Goal: Task Accomplishment & Management: Complete application form

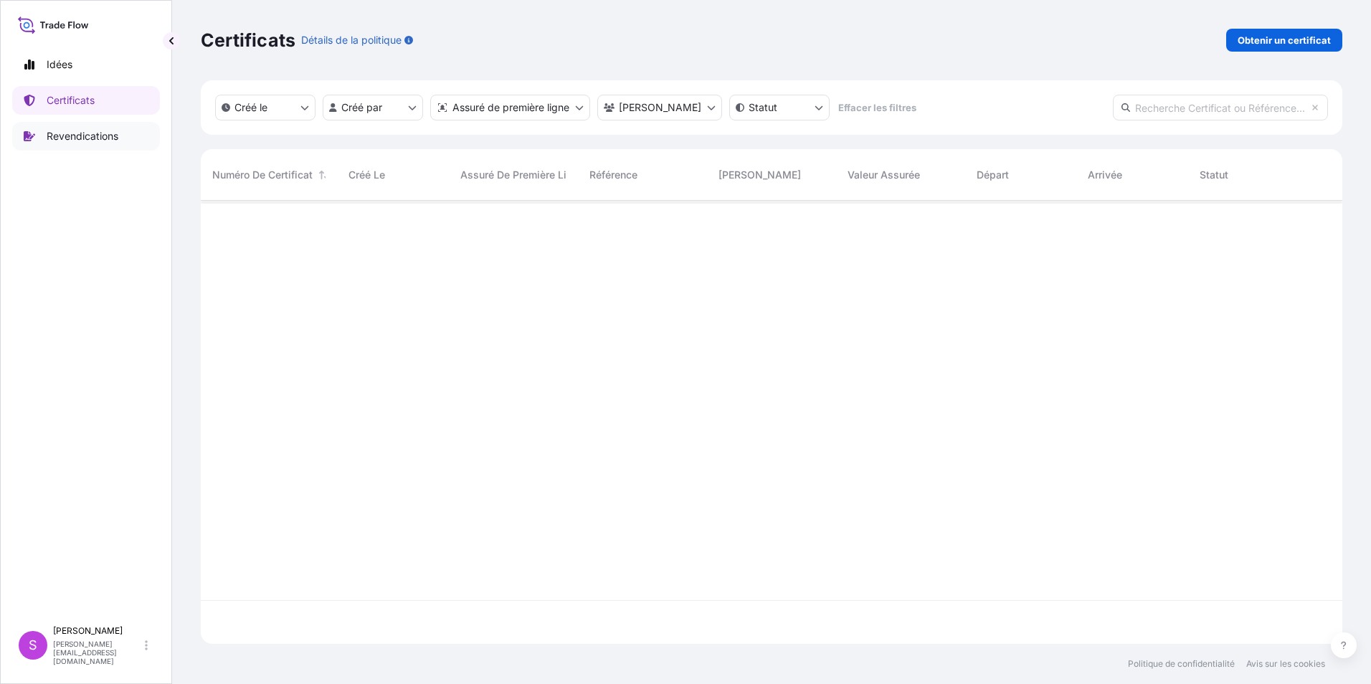
scroll to position [484, 1131]
click at [81, 134] on p "Revendications" at bounding box center [83, 136] width 72 height 14
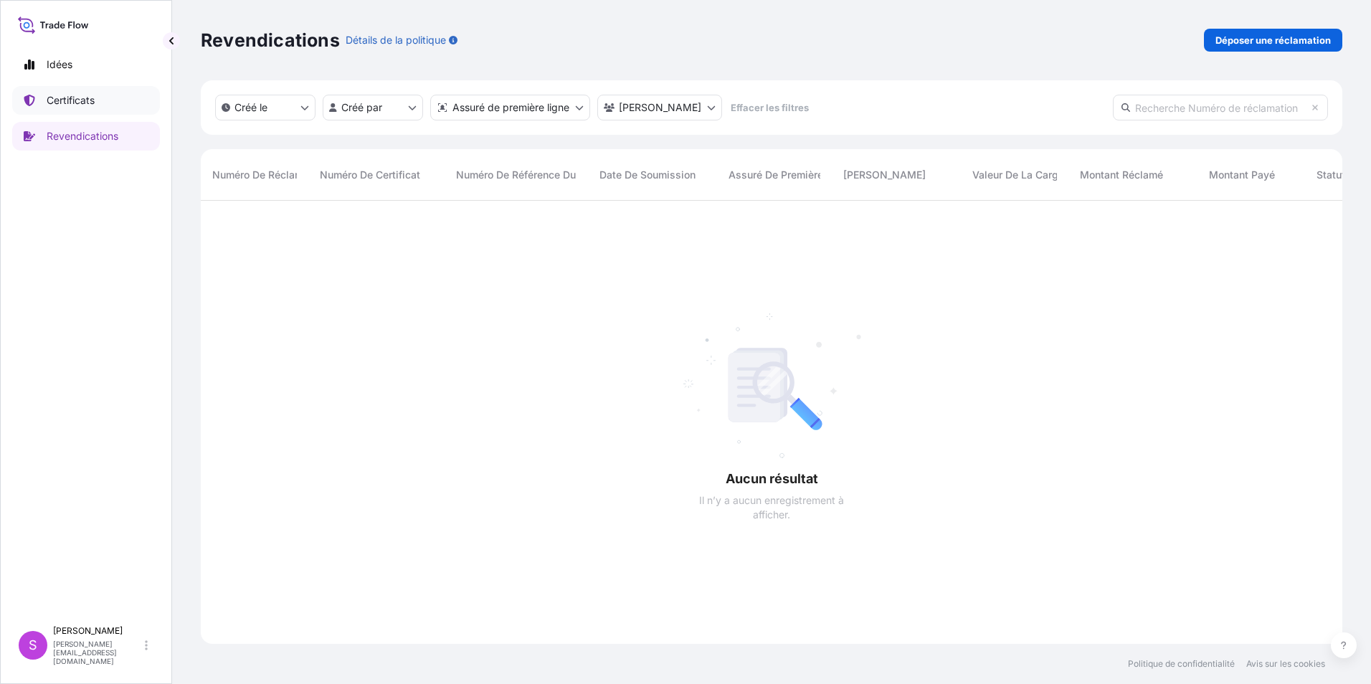
click at [74, 97] on p "Certificats" at bounding box center [71, 100] width 48 height 14
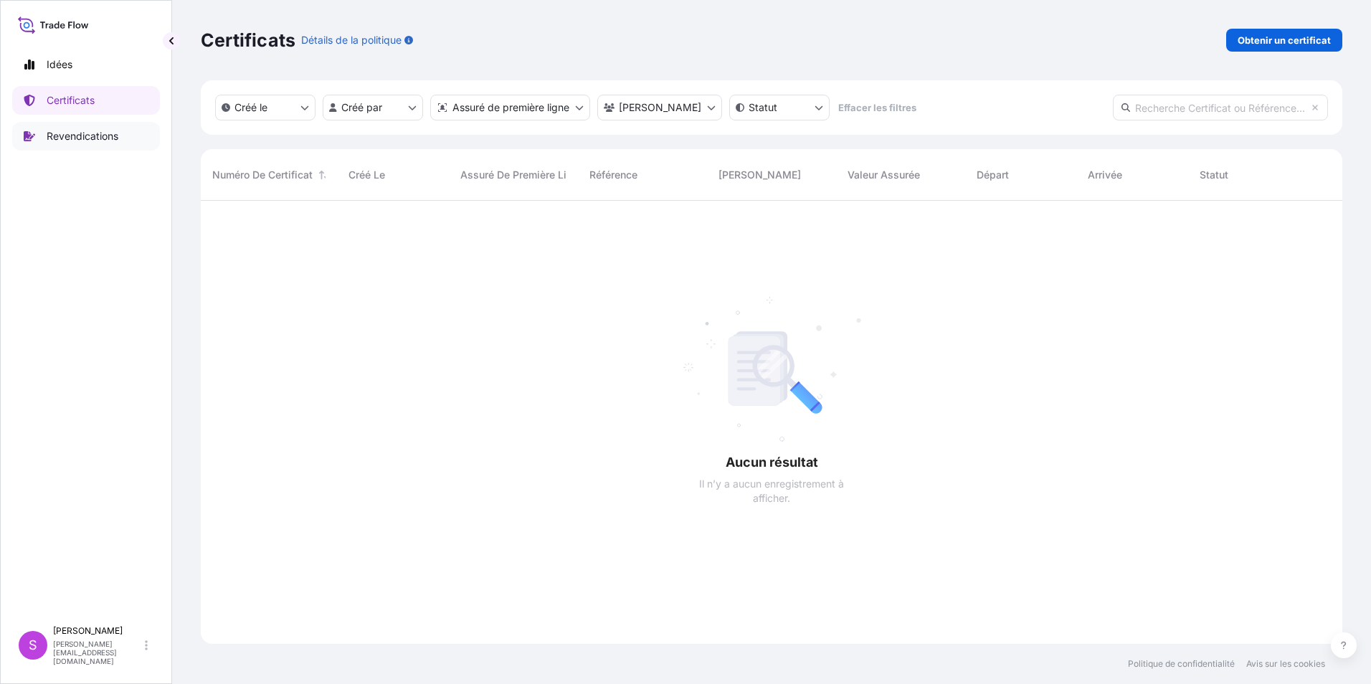
scroll to position [484, 1131]
click at [70, 129] on p "Revendications" at bounding box center [83, 136] width 72 height 14
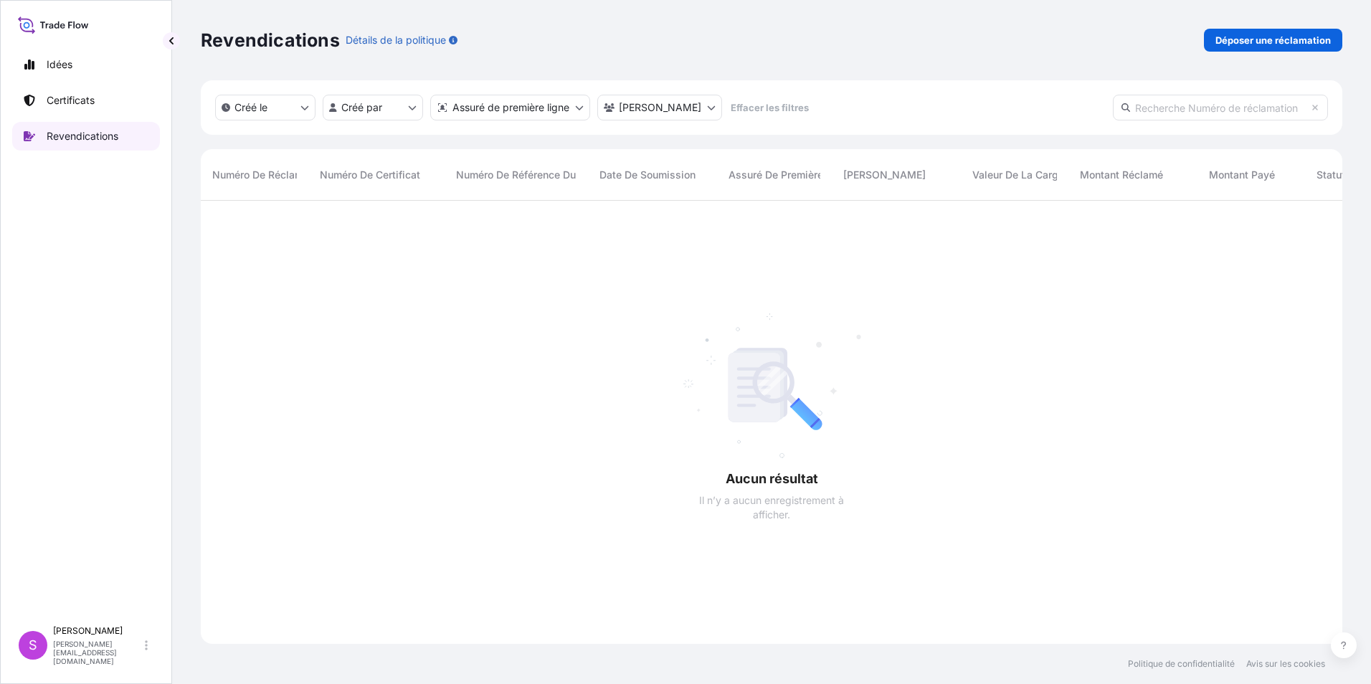
scroll to position [484, 1131]
click at [64, 57] on p "Idées" at bounding box center [60, 64] width 26 height 14
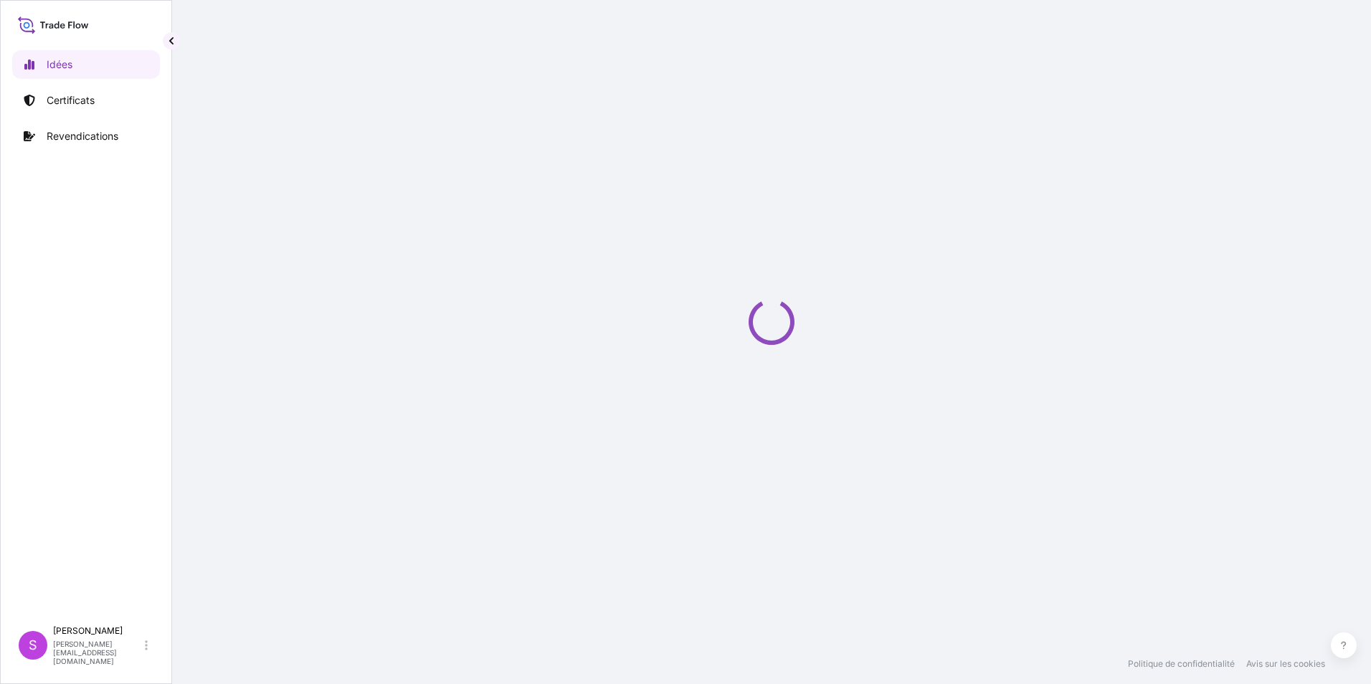
select select "2025"
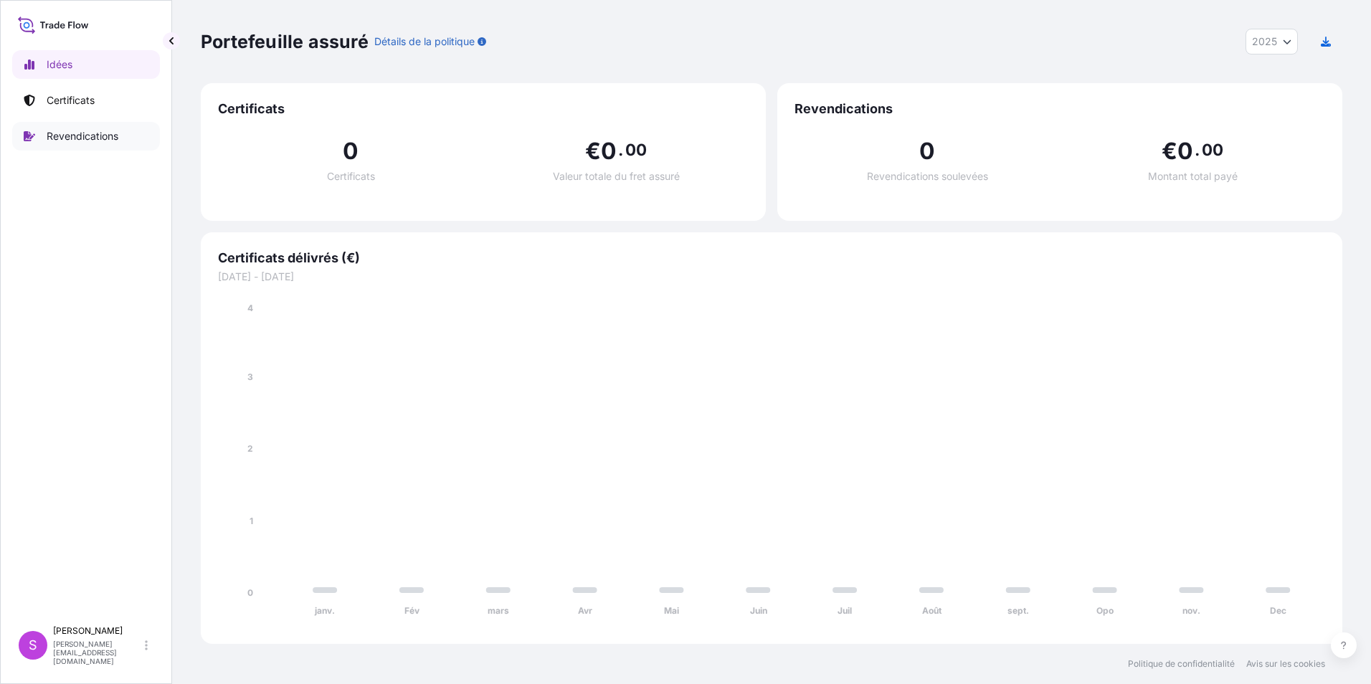
click at [57, 145] on link "Revendications" at bounding box center [86, 136] width 148 height 29
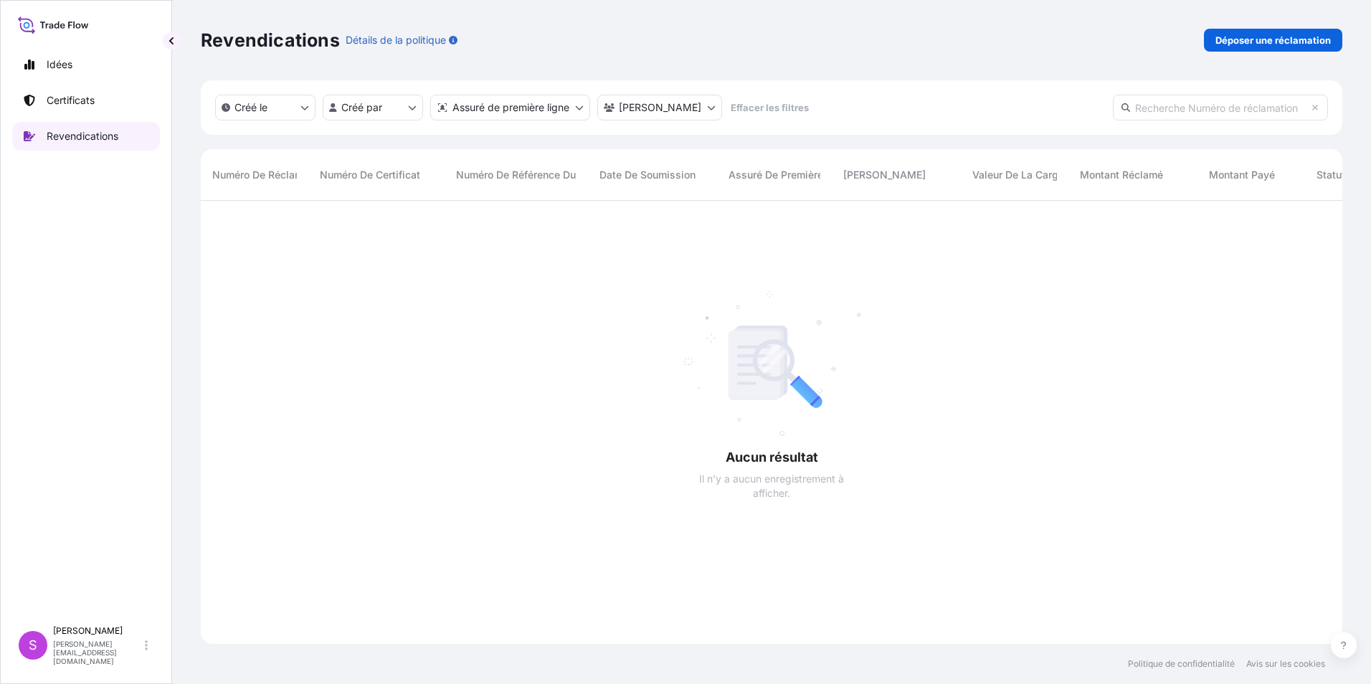
scroll to position [484, 1131]
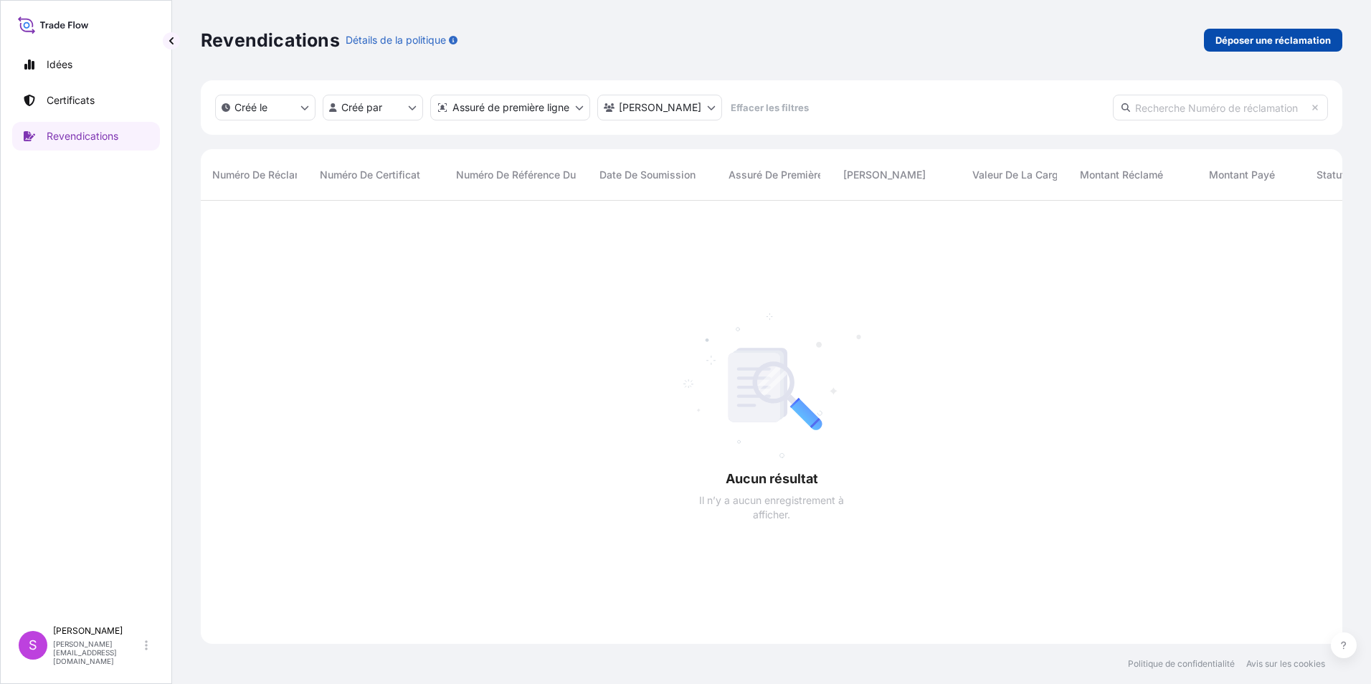
click at [1306, 34] on p "Déposer une réclamation" at bounding box center [1272, 40] width 115 height 14
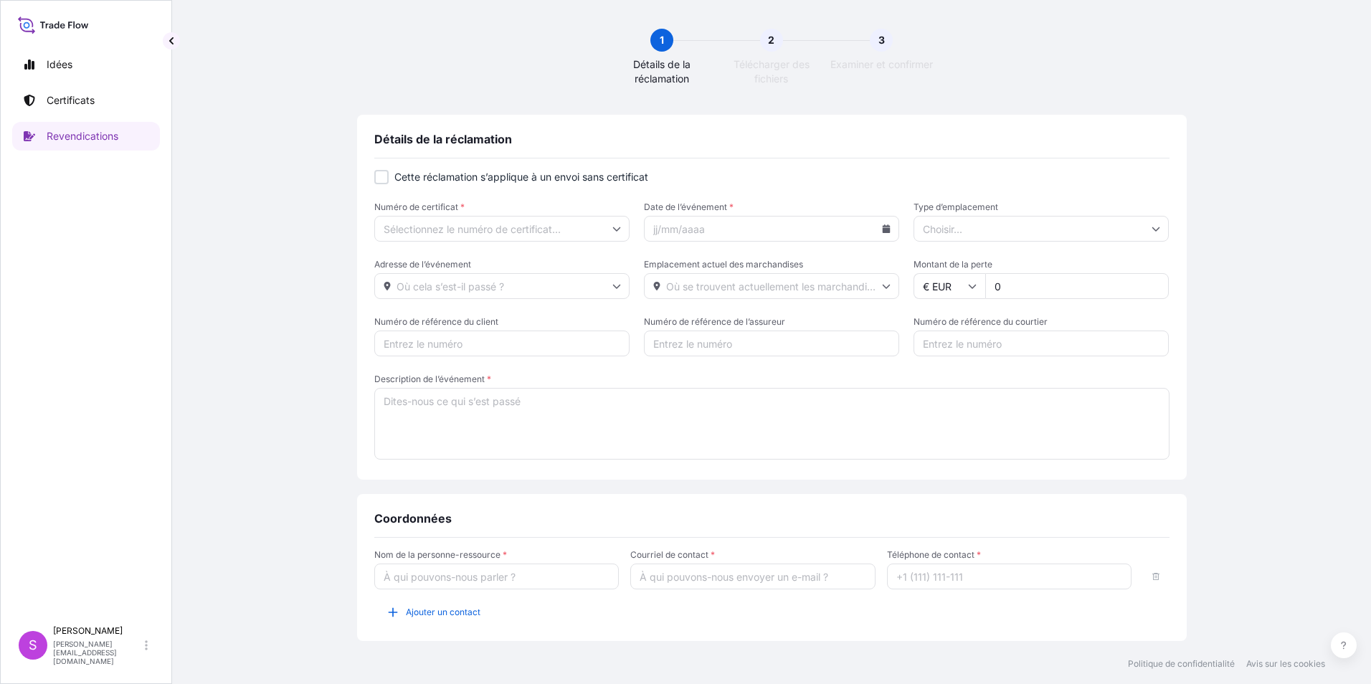
click at [381, 178] on div at bounding box center [381, 177] width 14 height 14
checkbox input "true"
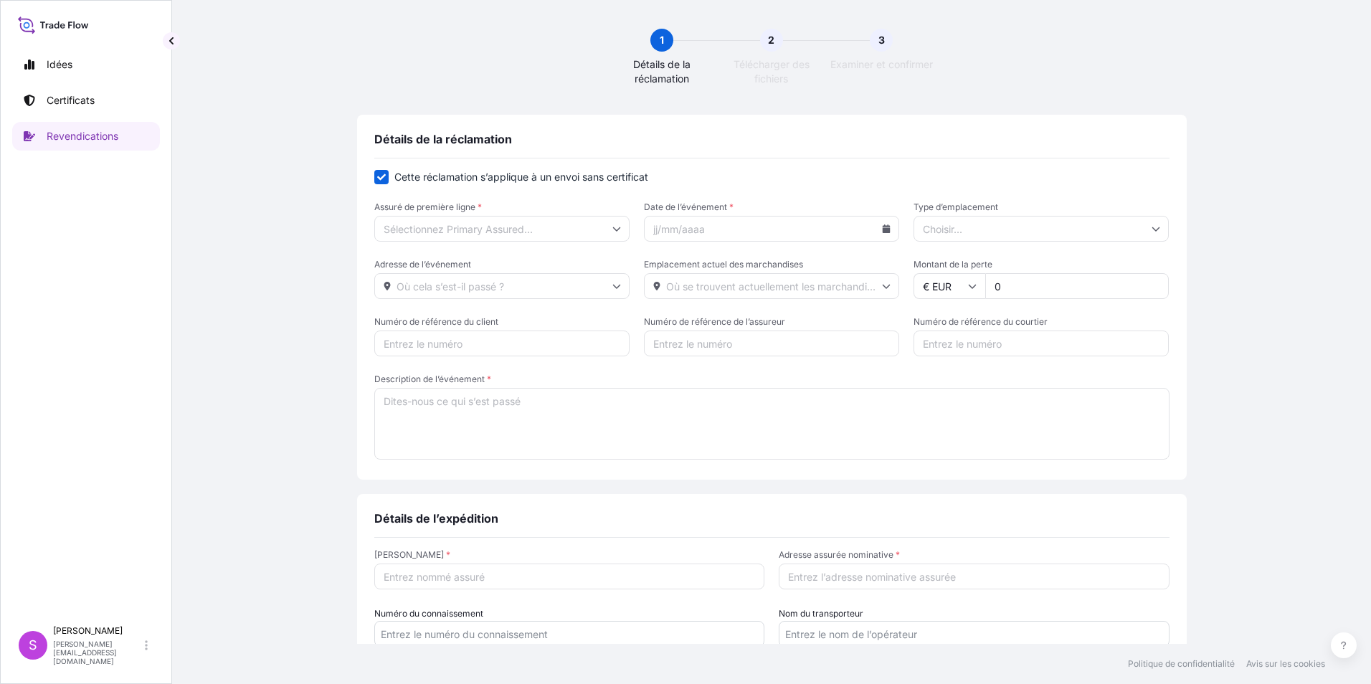
click at [613, 229] on icon at bounding box center [616, 228] width 9 height 9
click at [474, 265] on div "Toray Films Europe" at bounding box center [497, 268] width 243 height 27
type input "Toray Films Europe"
click at [619, 290] on input "Adresse de l’événement" at bounding box center [501, 286] width 255 height 26
click at [500, 329] on div "Veuillez taper et sélectionner une option" at bounding box center [497, 327] width 243 height 35
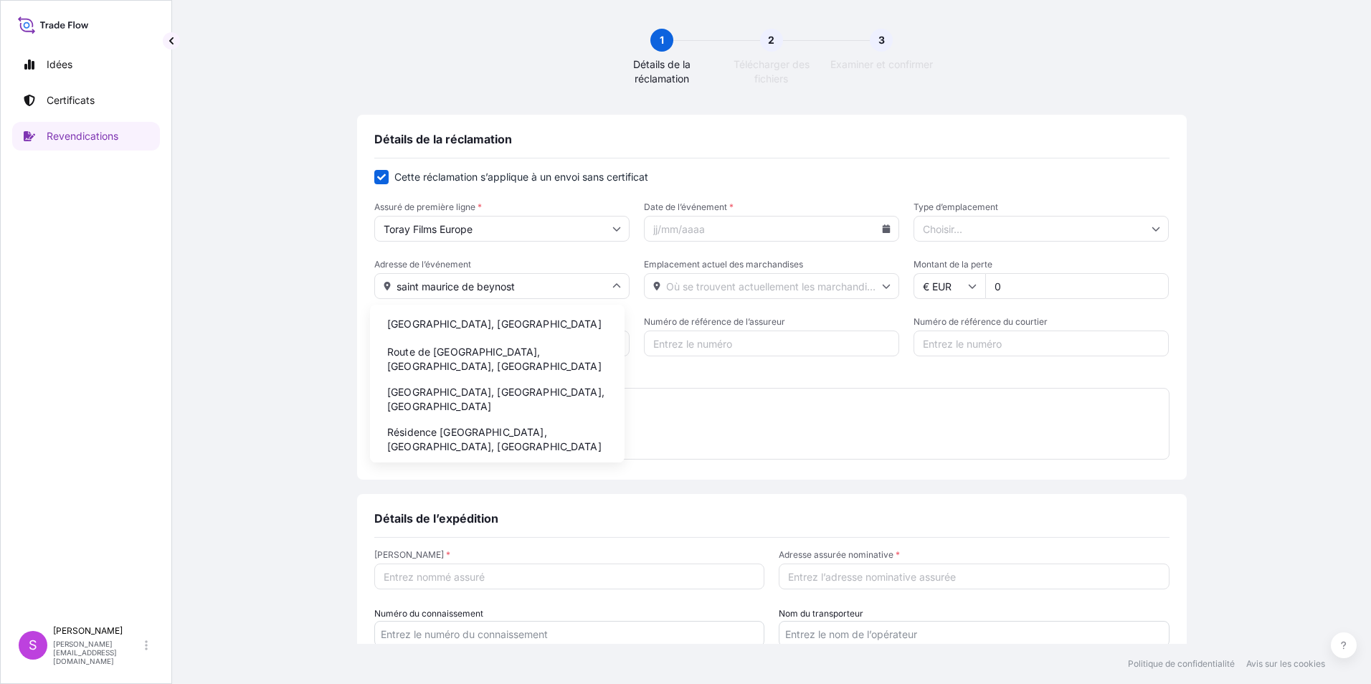
click at [518, 325] on li "[GEOGRAPHIC_DATA], [GEOGRAPHIC_DATA]" at bounding box center [497, 323] width 243 height 27
type input "[GEOGRAPHIC_DATA], [GEOGRAPHIC_DATA]"
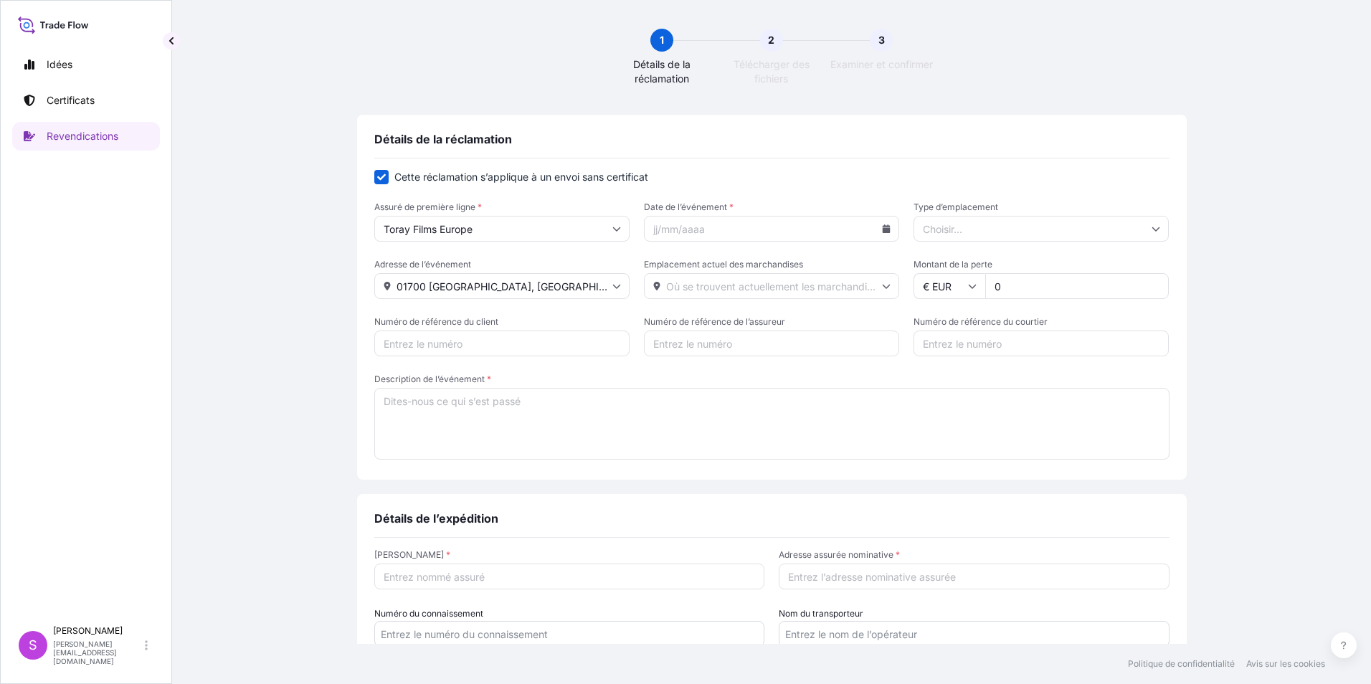
click at [503, 350] on input "Numéro de référence du client" at bounding box center [501, 344] width 255 height 26
click at [669, 228] on input "Date de l’événement *" at bounding box center [771, 229] width 255 height 26
click at [886, 232] on input "Date de l’événement *" at bounding box center [771, 229] width 255 height 26
click at [883, 228] on icon at bounding box center [887, 228] width 8 height 9
click at [796, 354] on button "12" at bounding box center [800, 356] width 23 height 23
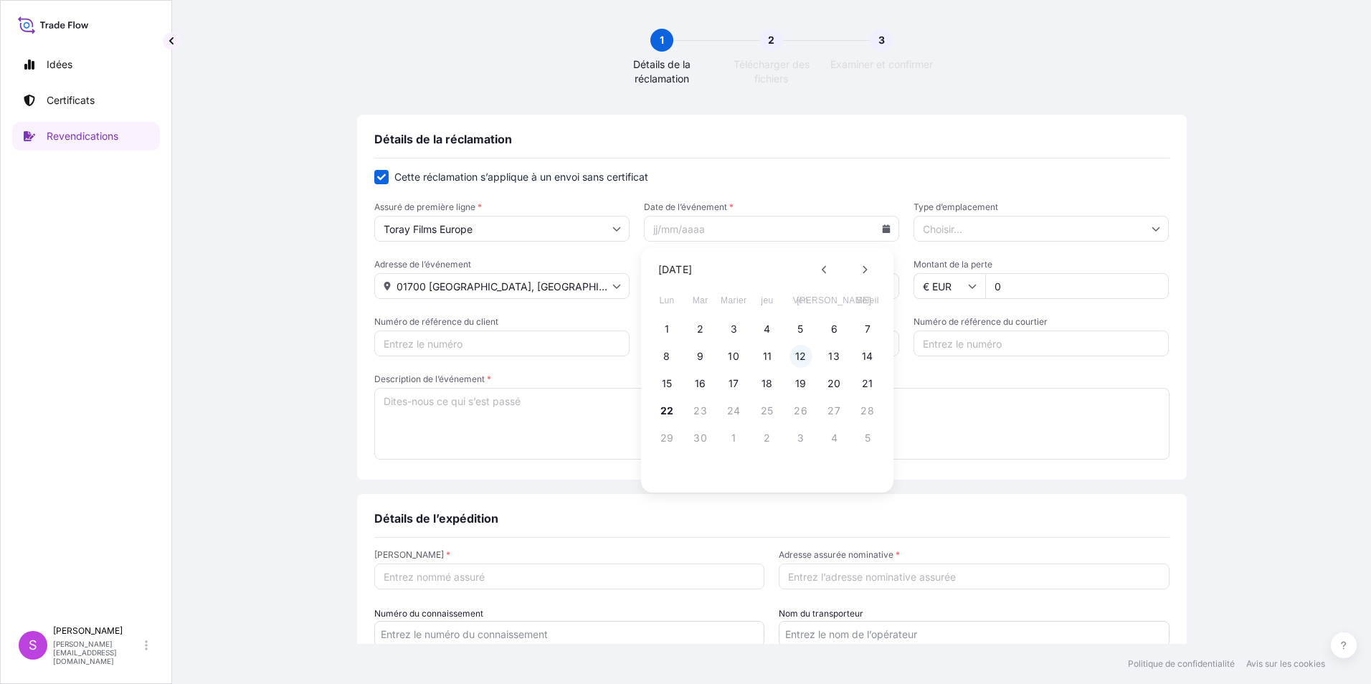
type input "[DATE]"
click at [884, 288] on icon at bounding box center [886, 286] width 9 height 9
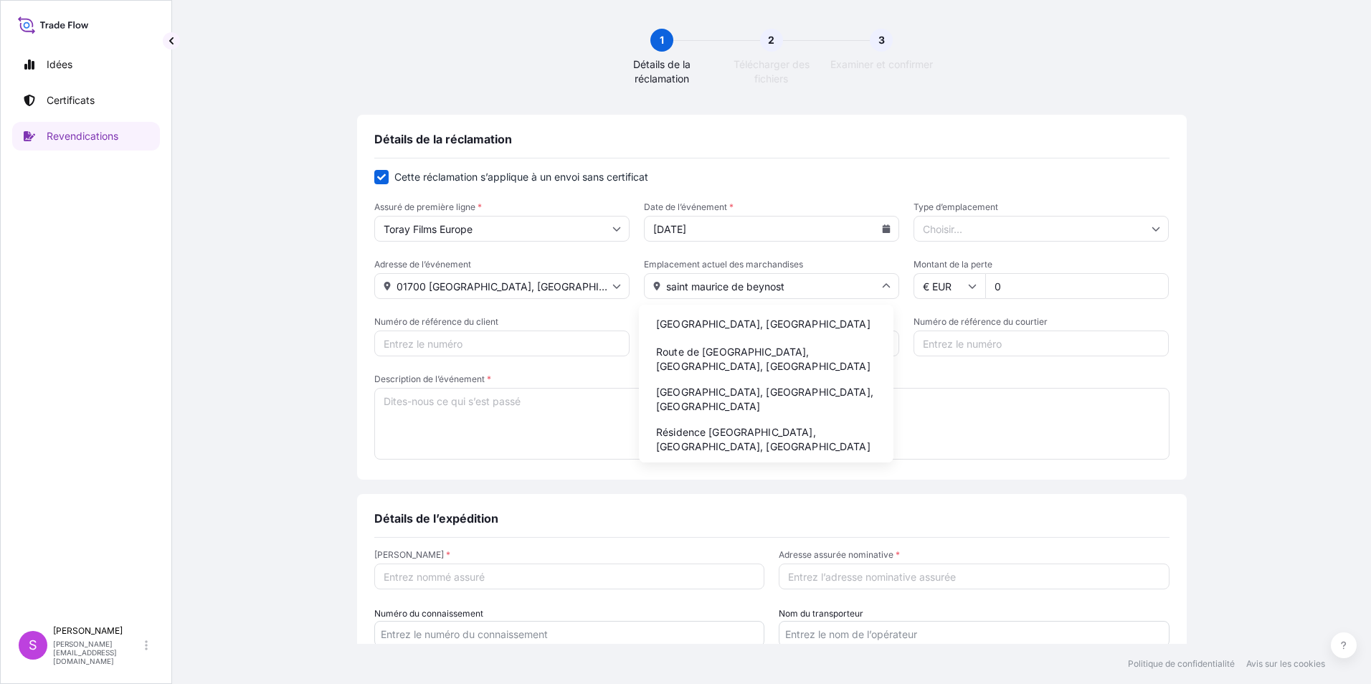
click at [726, 319] on li "[GEOGRAPHIC_DATA], [GEOGRAPHIC_DATA]" at bounding box center [766, 323] width 243 height 27
type input "[GEOGRAPHIC_DATA], [GEOGRAPHIC_DATA]"
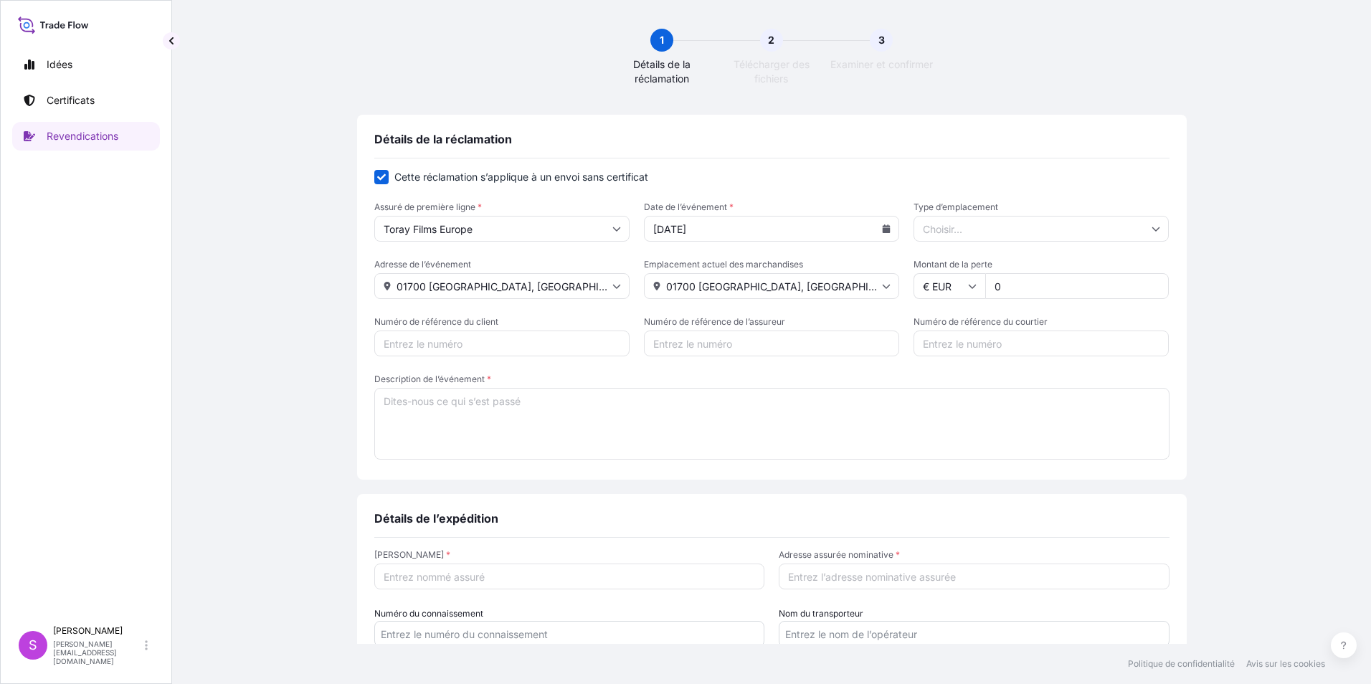
click at [1151, 230] on icon at bounding box center [1155, 228] width 9 height 9
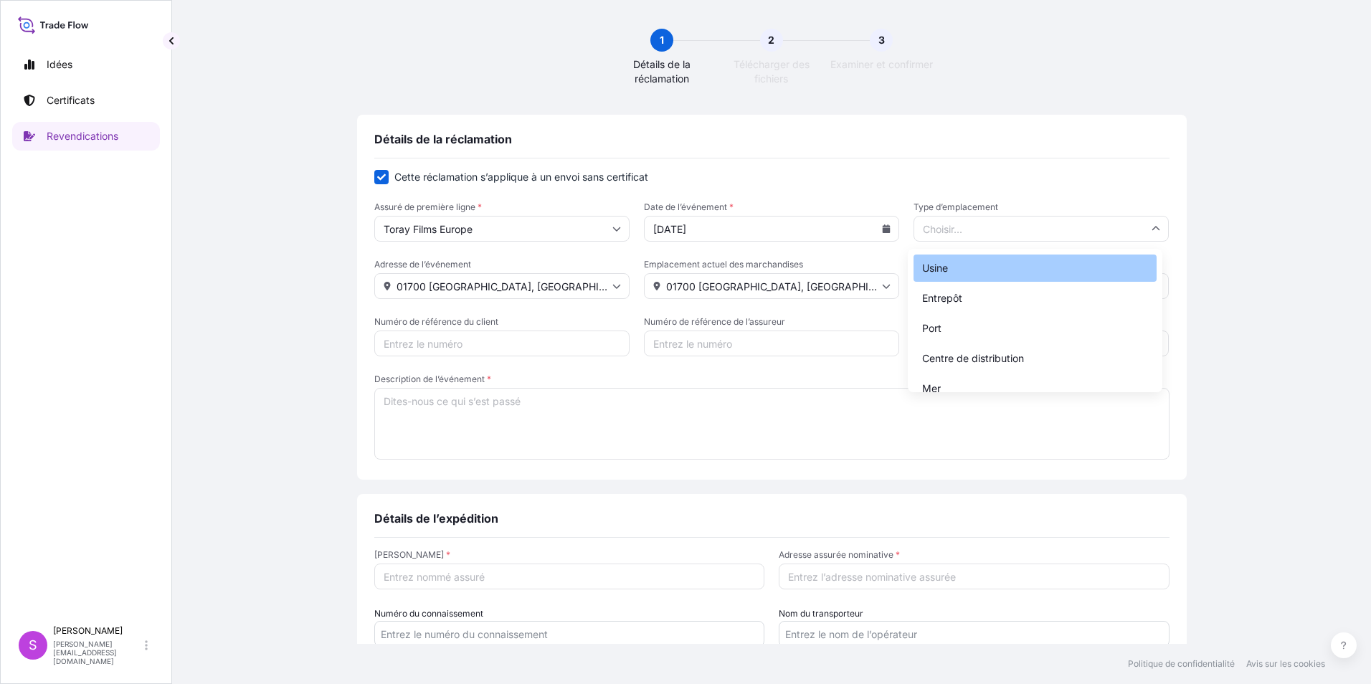
click at [1005, 270] on div "Usine" at bounding box center [1034, 268] width 243 height 27
type input "Factory"
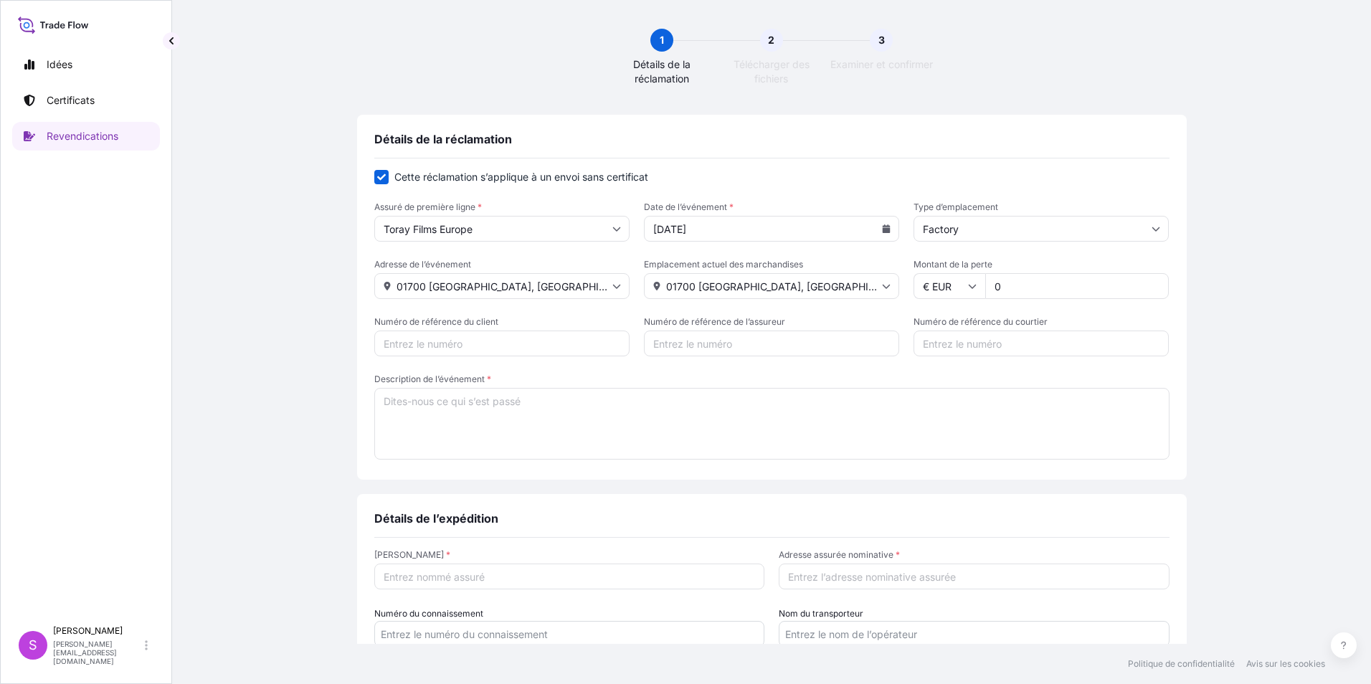
click at [968, 288] on icon at bounding box center [972, 286] width 9 height 9
click at [1032, 281] on input "0" at bounding box center [1077, 286] width 184 height 26
type input "35000"
click at [929, 343] on input "Numéro de référence du courtier" at bounding box center [1040, 344] width 255 height 26
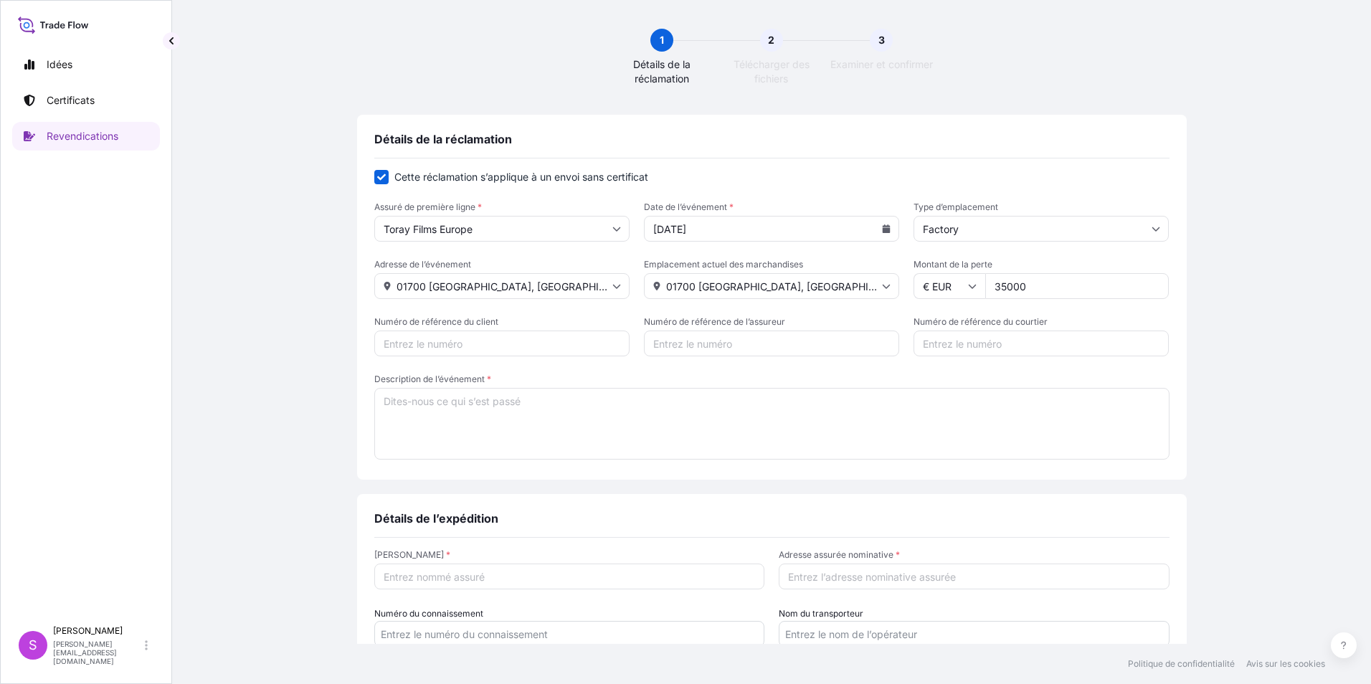
click at [798, 342] on input "Numéro de référence de l’assureur" at bounding box center [771, 344] width 255 height 26
click at [489, 404] on textarea "Description de l’événement *" at bounding box center [771, 424] width 795 height 72
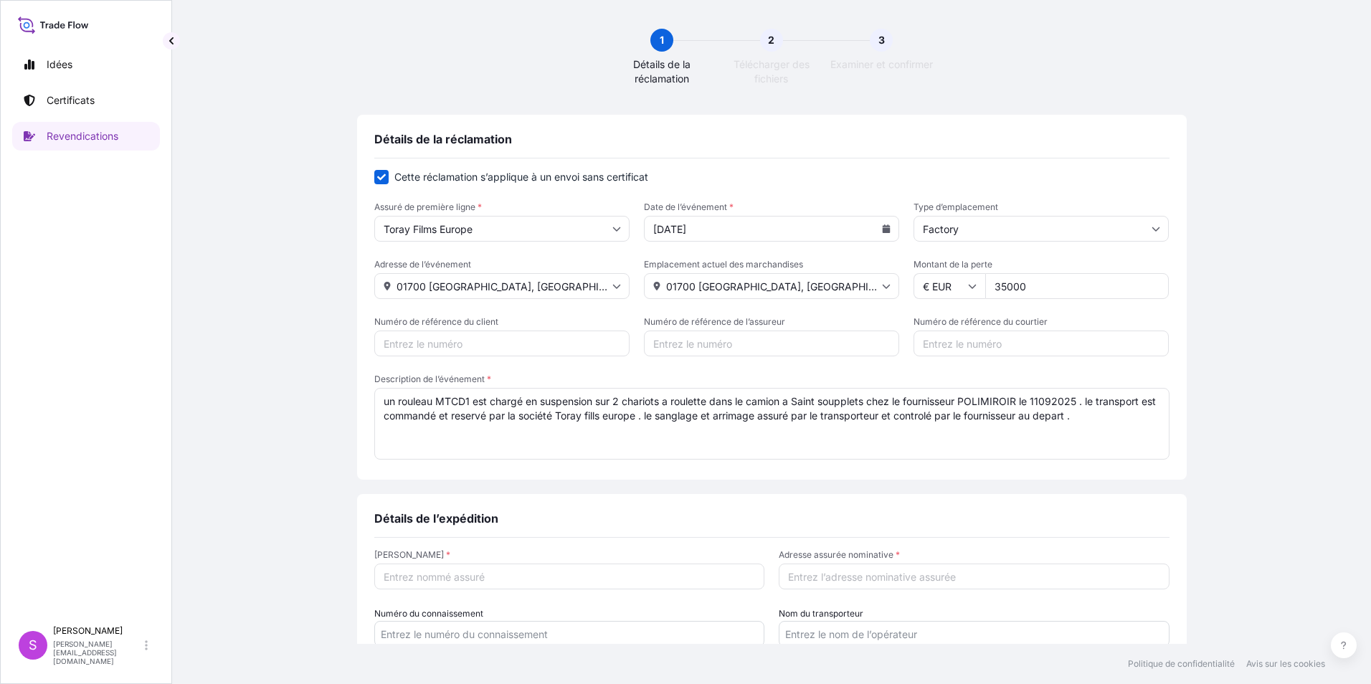
drag, startPoint x: 609, startPoint y: 414, endPoint x: 640, endPoint y: 424, distance: 31.7
click at [612, 417] on textarea "un rouleau MTCD1 est chargé en suspension sur 2 chariots a roulette dans le cam…" at bounding box center [771, 424] width 795 height 72
click at [724, 423] on textarea "un rouleau MTCD1 est chargé en suspension sur 2 chariots a roulette dans le cam…" at bounding box center [771, 424] width 795 height 72
click at [1106, 420] on textarea "un rouleau MTCD1 est chargé en suspension sur 2 chariots a roulette dans le cam…" at bounding box center [771, 424] width 795 height 72
drag, startPoint x: 523, startPoint y: 400, endPoint x: 488, endPoint y: 400, distance: 34.4
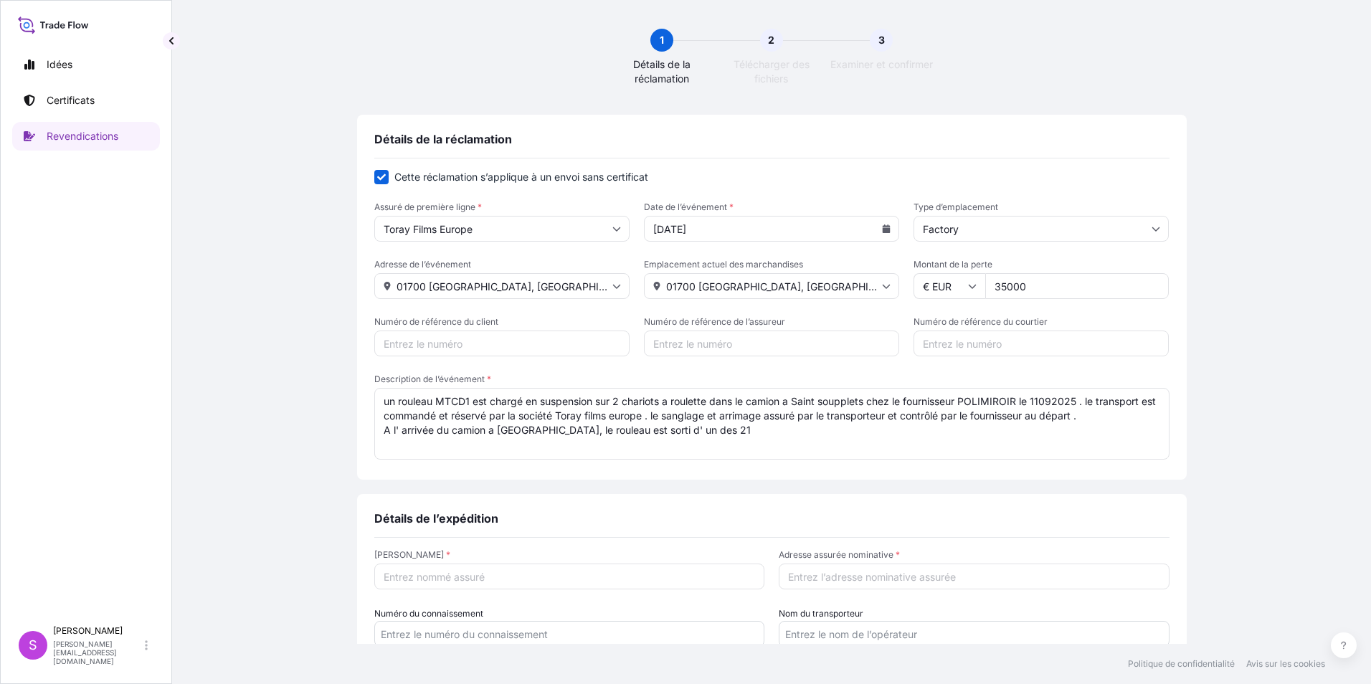
click at [488, 400] on textarea "un rouleau MTCD1 est chargé en suspension sur 2 chariots a roulette dans le cam…" at bounding box center [771, 424] width 795 height 72
click at [703, 429] on textarea "un rouleau MTCD1 est maintenu en suspension sur 2 chariots a roulette dans le c…" at bounding box center [771, 424] width 795 height 72
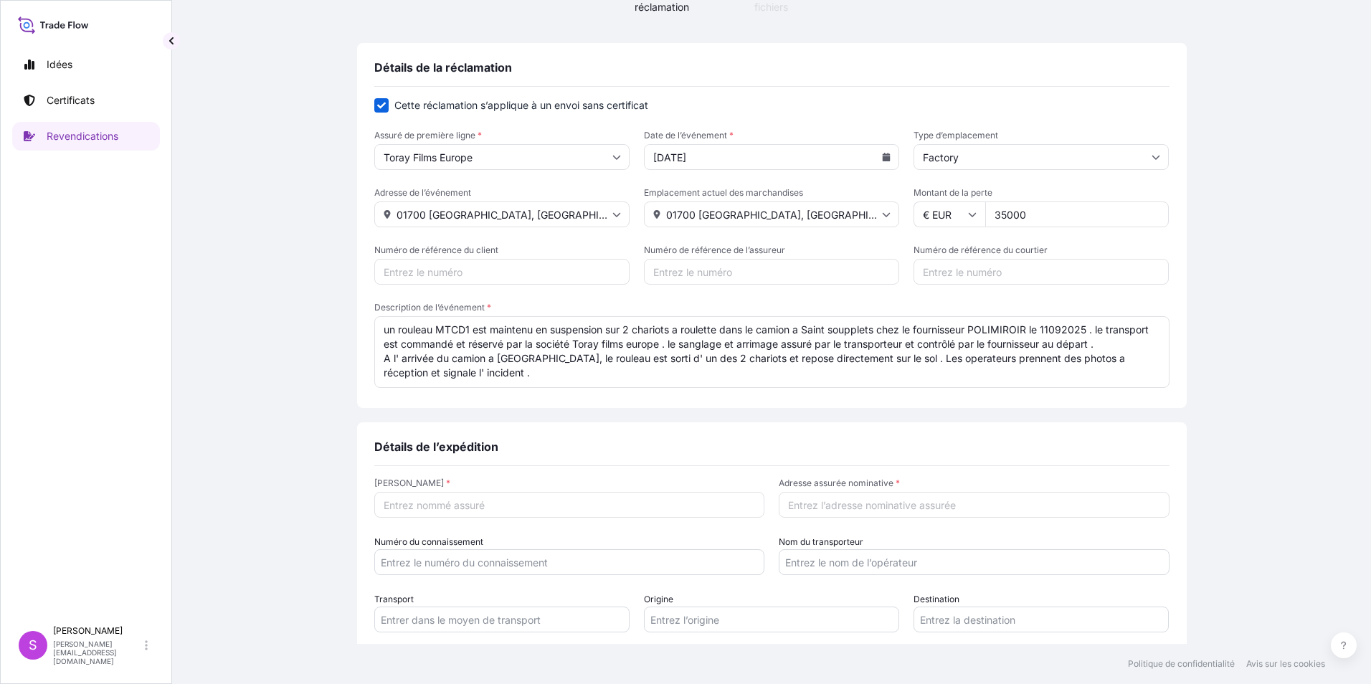
type textarea "un rouleau MTCD1 est maintenu en suspension sur 2 chariots a roulette dans le c…"
click at [493, 504] on input "[PERSON_NAME] *" at bounding box center [569, 505] width 391 height 26
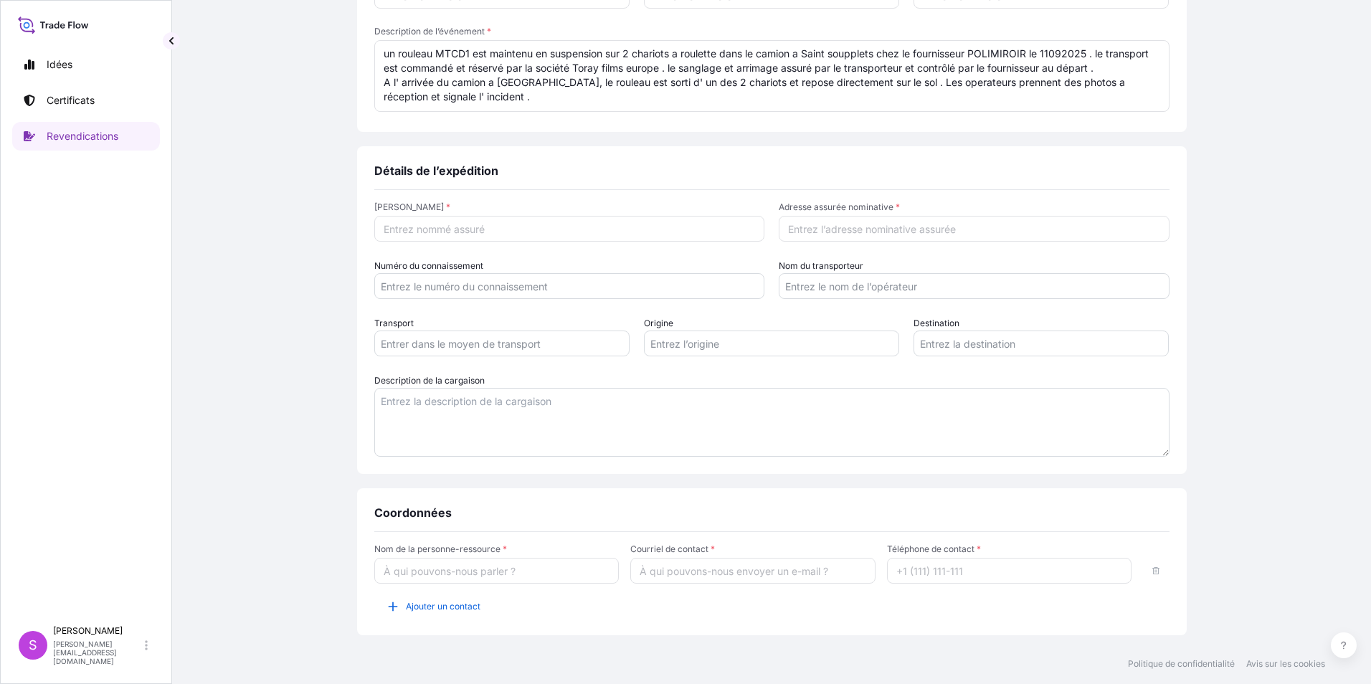
scroll to position [358, 0]
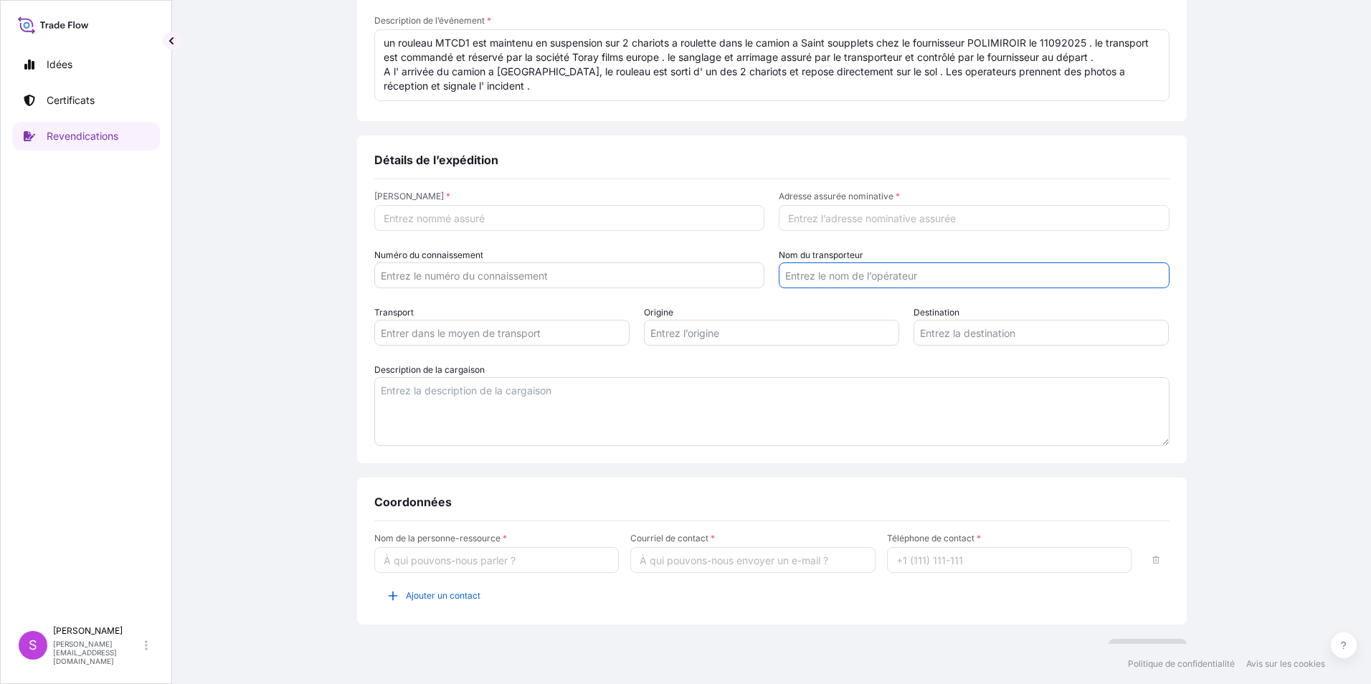
click at [837, 270] on input "Nom du transporteur" at bounding box center [974, 275] width 391 height 26
type input "TRANSPORT LCDF"
click at [448, 272] on input "Numéro du connaissement" at bounding box center [569, 275] width 391 height 26
drag, startPoint x: 460, startPoint y: 276, endPoint x: 501, endPoint y: 280, distance: 41.1
click at [466, 277] on input "Recepissé n° 66273" at bounding box center [569, 275] width 391 height 26
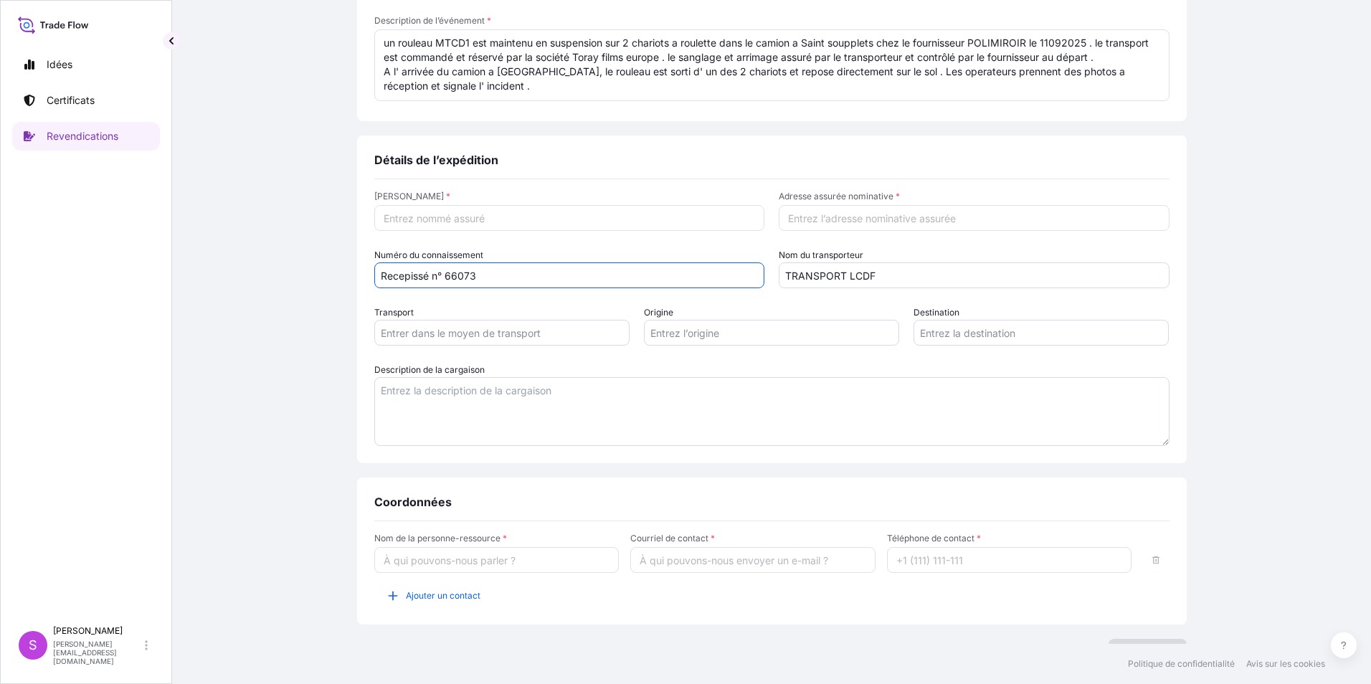
type input "Recepissé n° 66073"
click at [475, 216] on input "[PERSON_NAME] *" at bounding box center [569, 218] width 391 height 26
type input "Toray films europe"
click at [834, 224] on input "Adresse assurée nominative *" at bounding box center [974, 218] width 391 height 26
click at [450, 338] on input "Transport" at bounding box center [501, 333] width 255 height 26
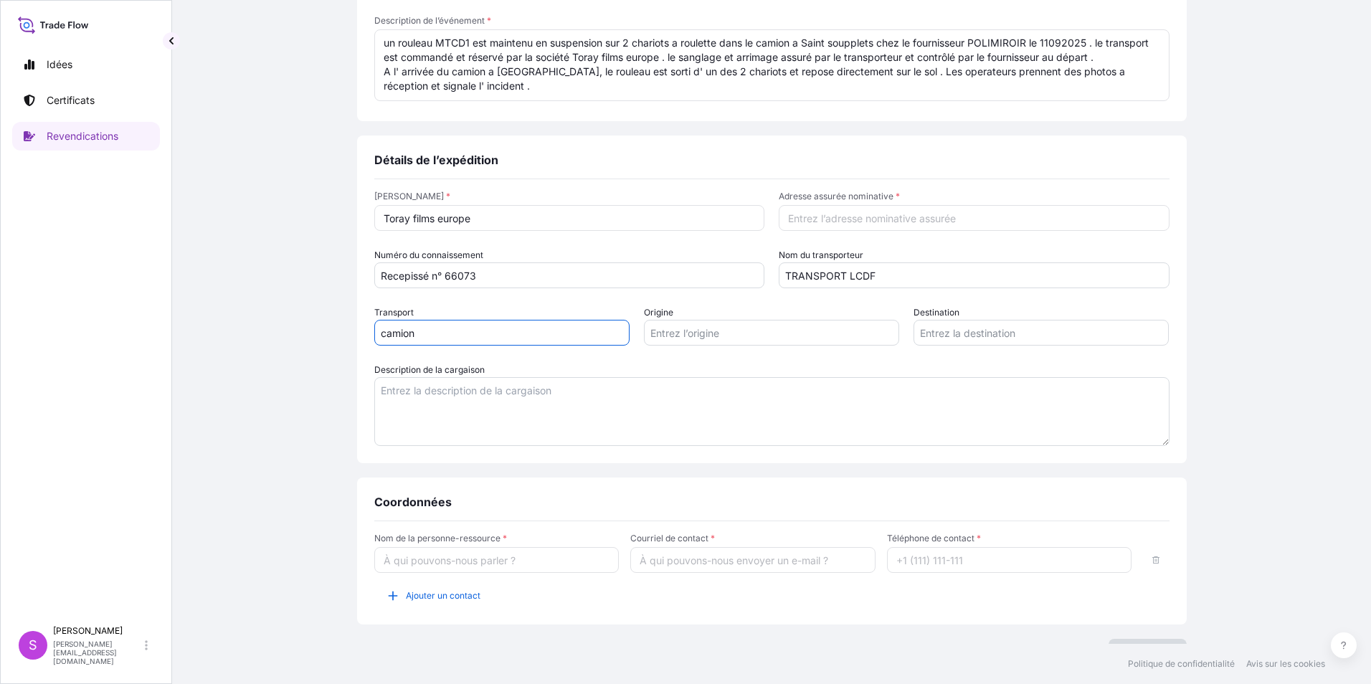
type input "camion"
click at [730, 333] on input "Origine" at bounding box center [771, 333] width 255 height 26
type input "s"
type input "77165 SAINT SOUPPLETS"
click at [936, 338] on input "Destination" at bounding box center [1040, 333] width 255 height 26
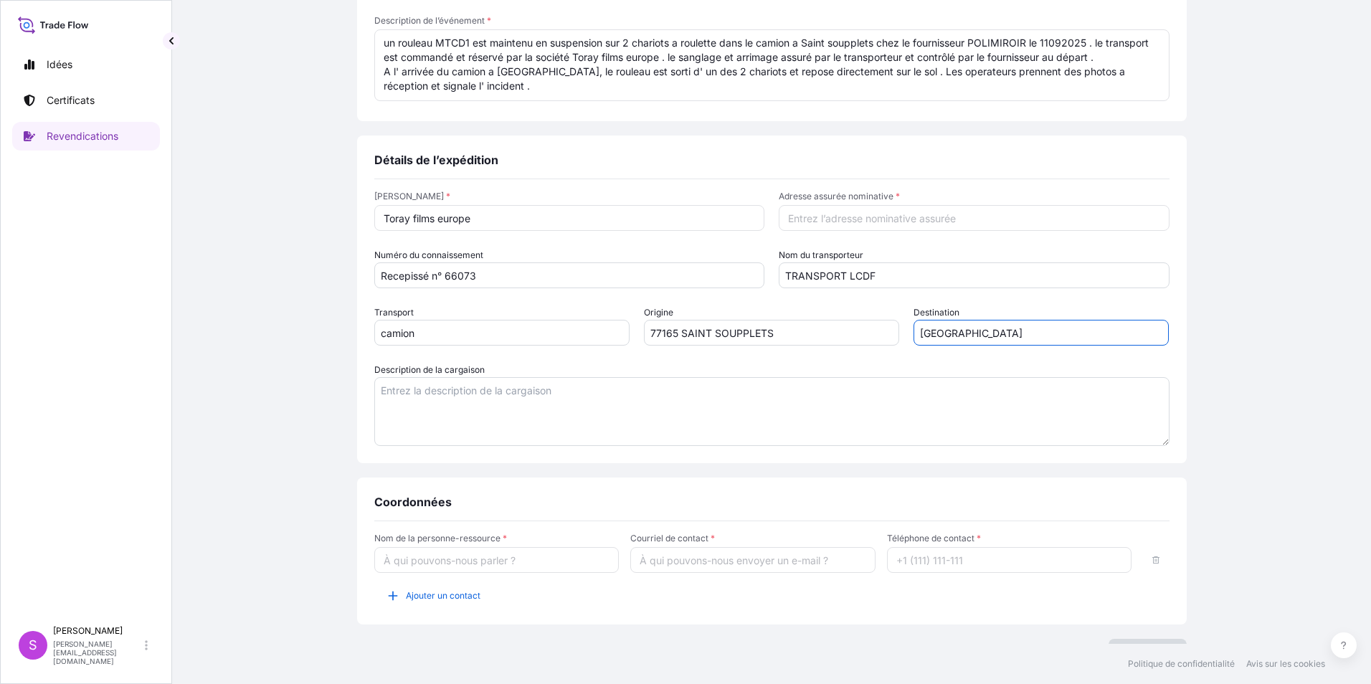
type input "[GEOGRAPHIC_DATA]"
click at [845, 222] on input "Adresse assurée nominative *" at bounding box center [974, 218] width 391 height 26
type input "0"
type input "ROND POINT D'ARMENIE 01700 [GEOGRAPHIC_DATA]"
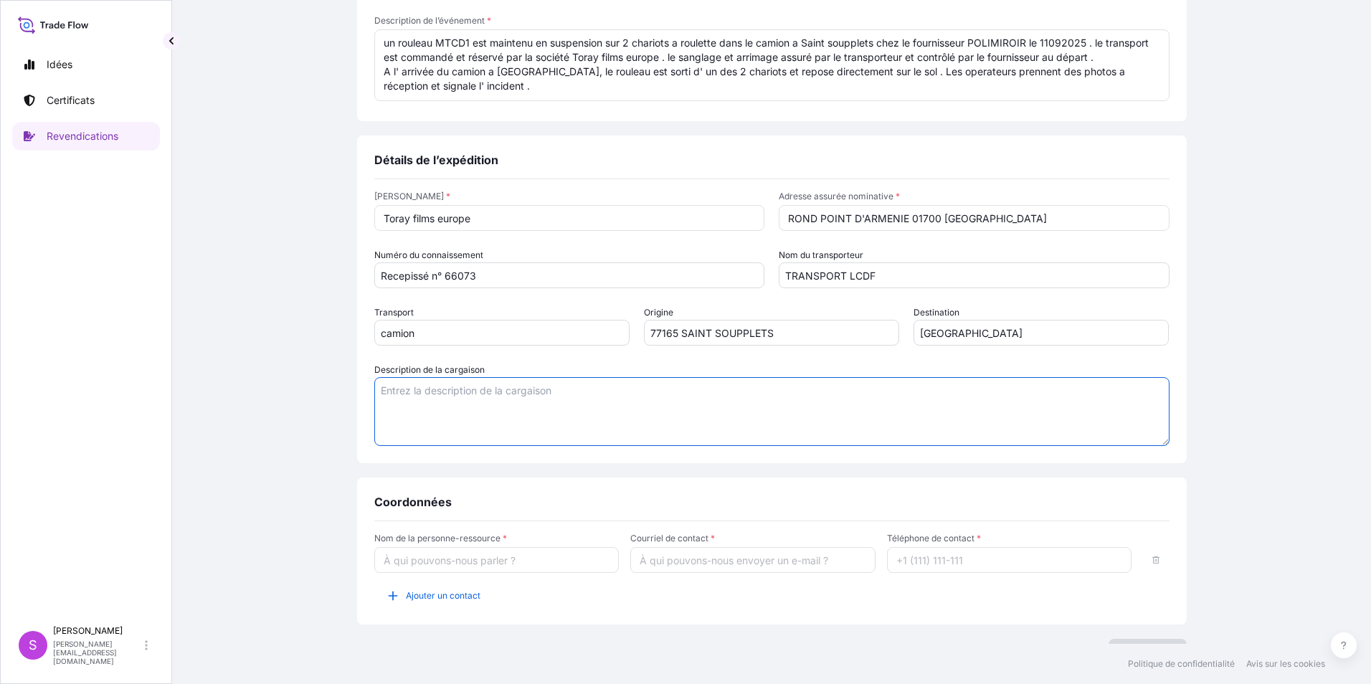
click at [655, 417] on textarea "Description de la cargaison" at bounding box center [771, 411] width 795 height 69
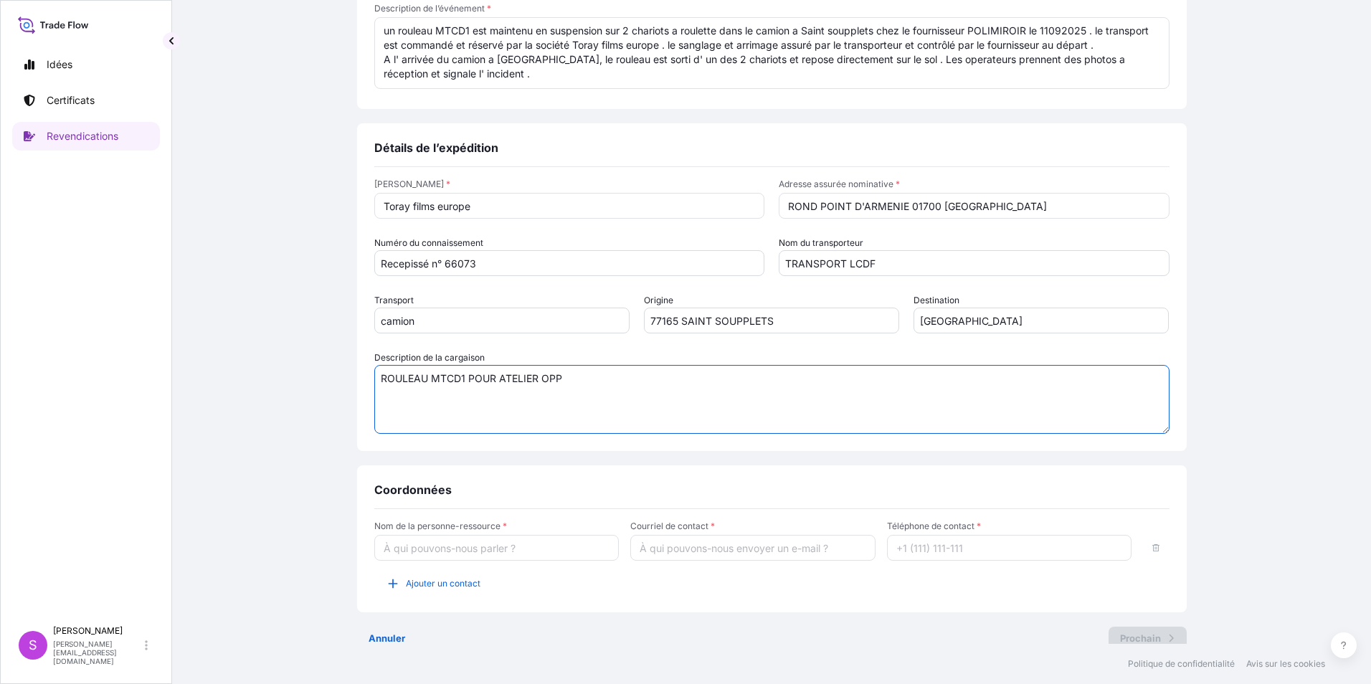
scroll to position [388, 0]
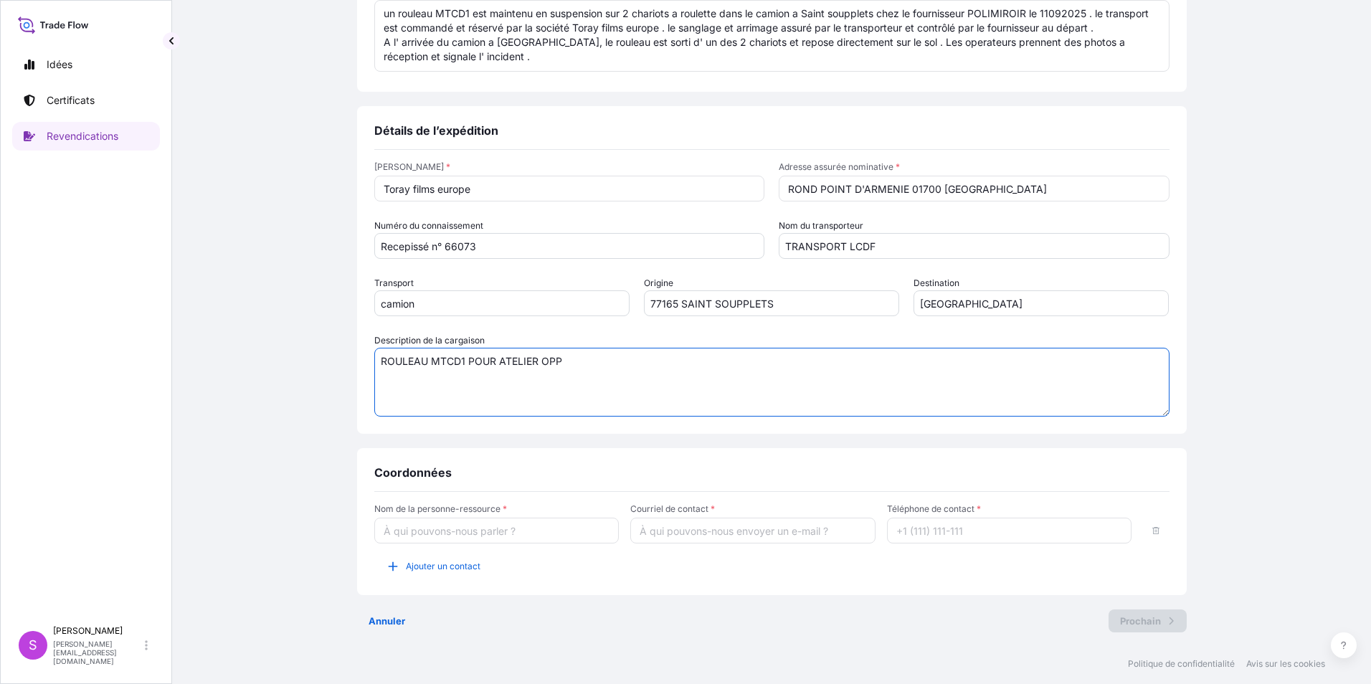
type textarea "ROULEAU MTCD1 POUR ATELIER OPP"
click at [482, 527] on input "Nom de la personne-ressource *" at bounding box center [496, 531] width 245 height 26
type input "[PERSON_NAME]"
click at [706, 536] on input "Courriel de contact *" at bounding box center [752, 531] width 245 height 26
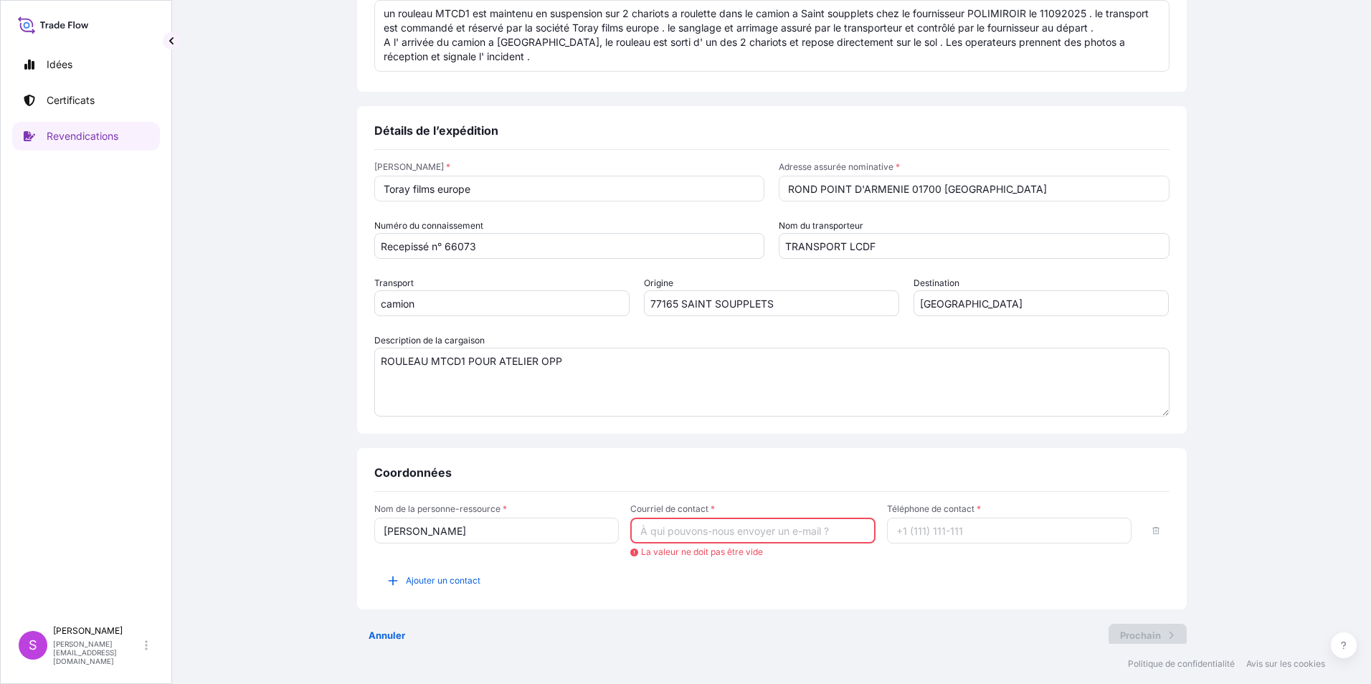
click at [681, 536] on input "Courriel de contact *" at bounding box center [752, 531] width 245 height 26
paste input "[EMAIL_ADDRESS][DOMAIN_NAME]"
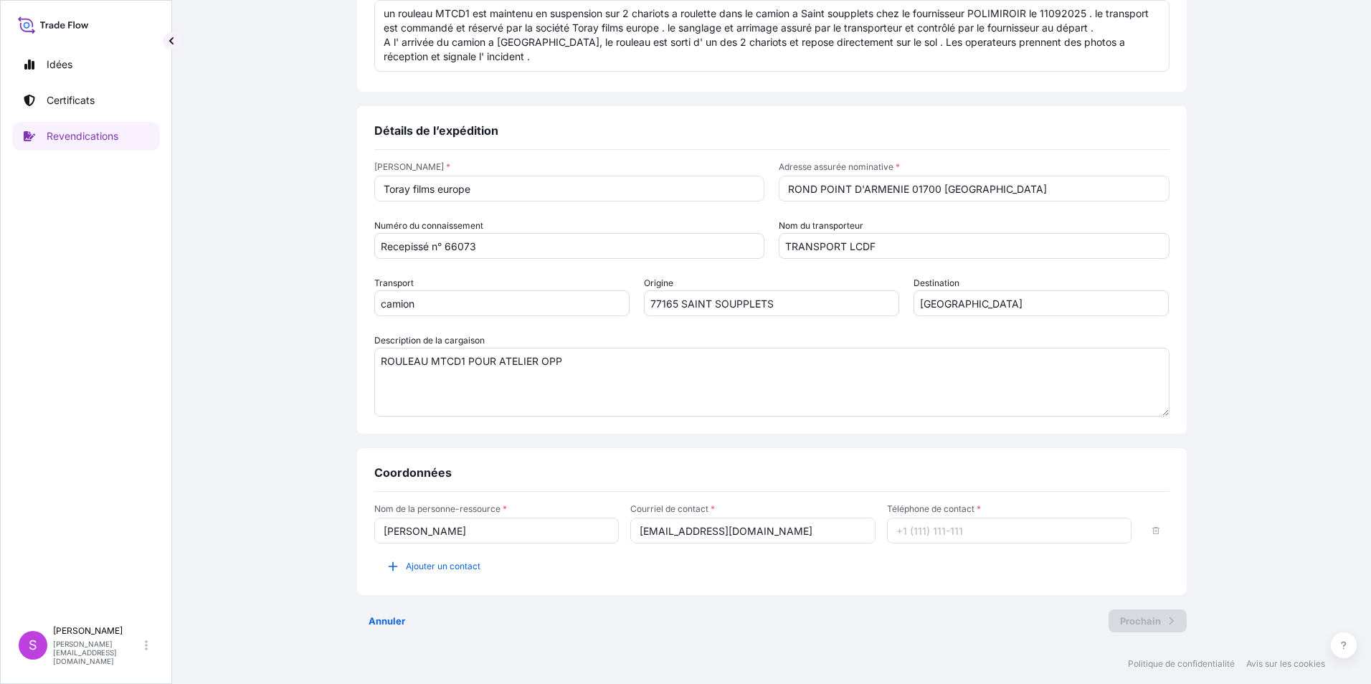
type input "[EMAIL_ADDRESS][DOMAIN_NAME]"
click at [896, 532] on input "Téléphone de contact *" at bounding box center [1009, 531] width 245 height 26
paste input "[PHONE_NUMBER]"
click at [917, 532] on input "[PHONE_NUMBER]" at bounding box center [1009, 531] width 245 height 26
type input "[PHONE_NUMBER]"
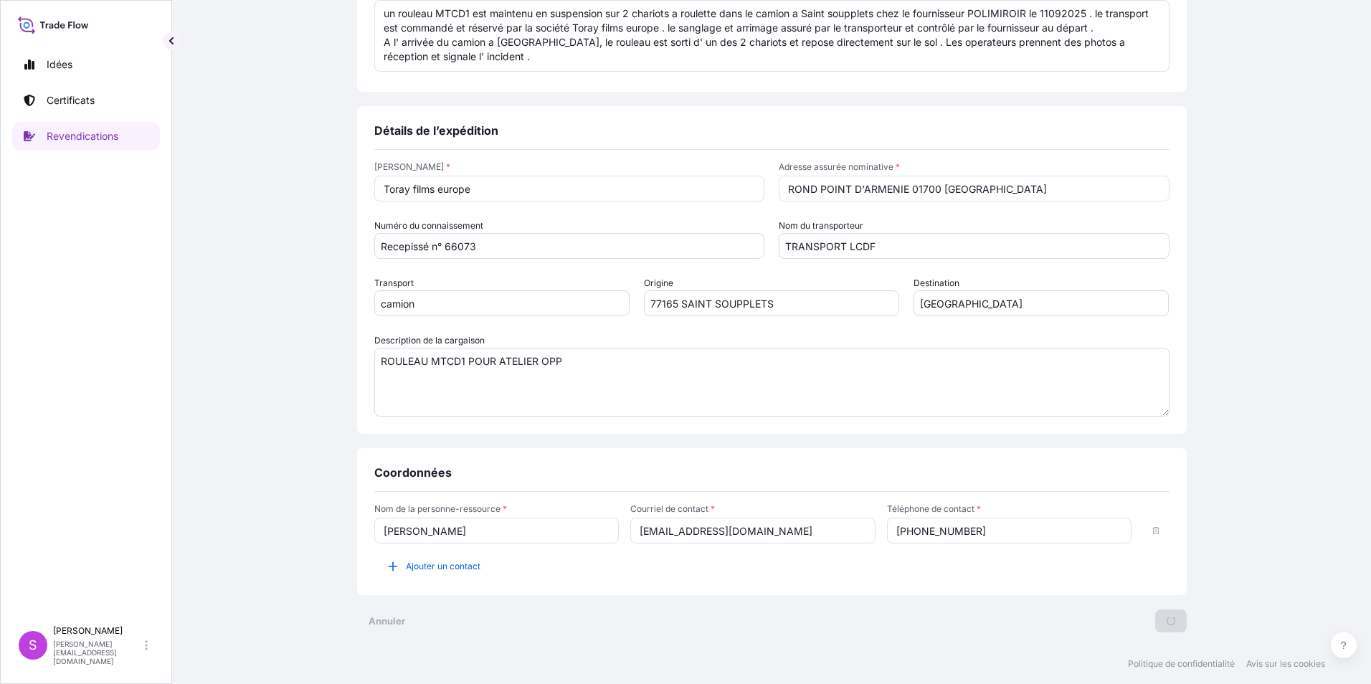
scroll to position [0, 0]
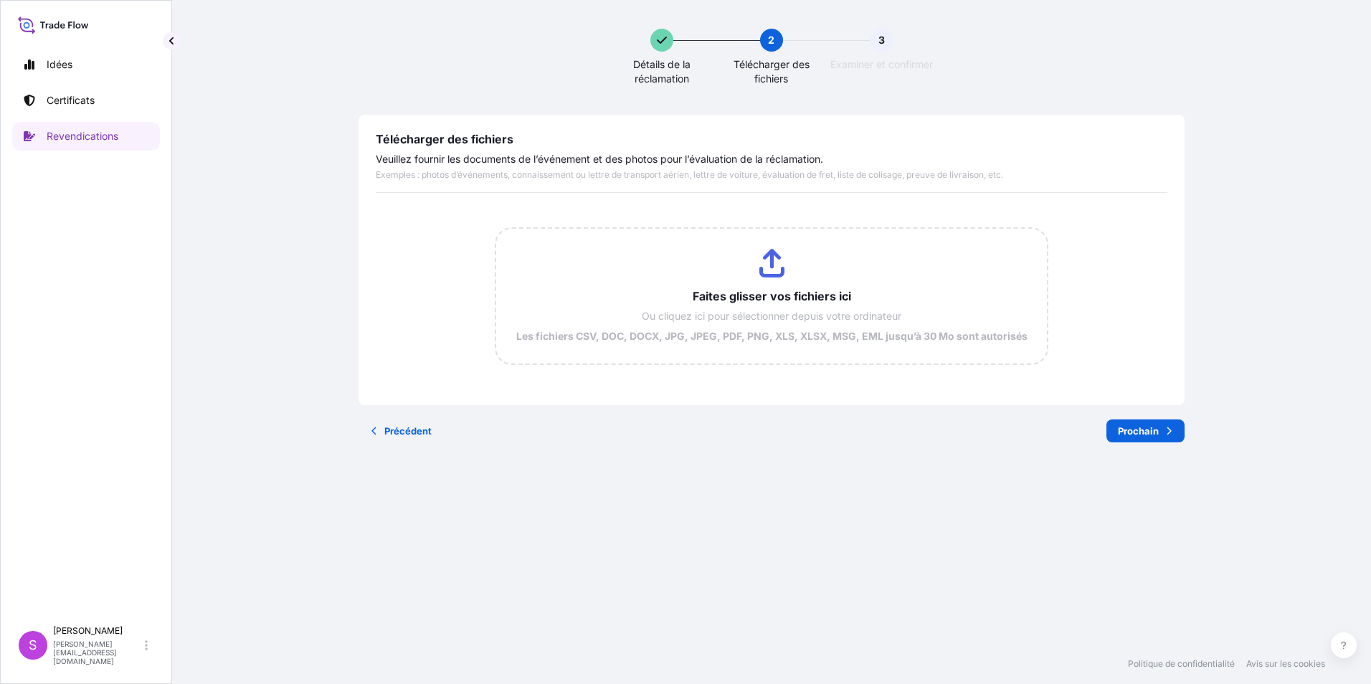
click at [769, 267] on input "Faites glisser vos fichiers ici Ou cliquez ici pour sélectionner depuis votre o…" at bounding box center [771, 296] width 551 height 135
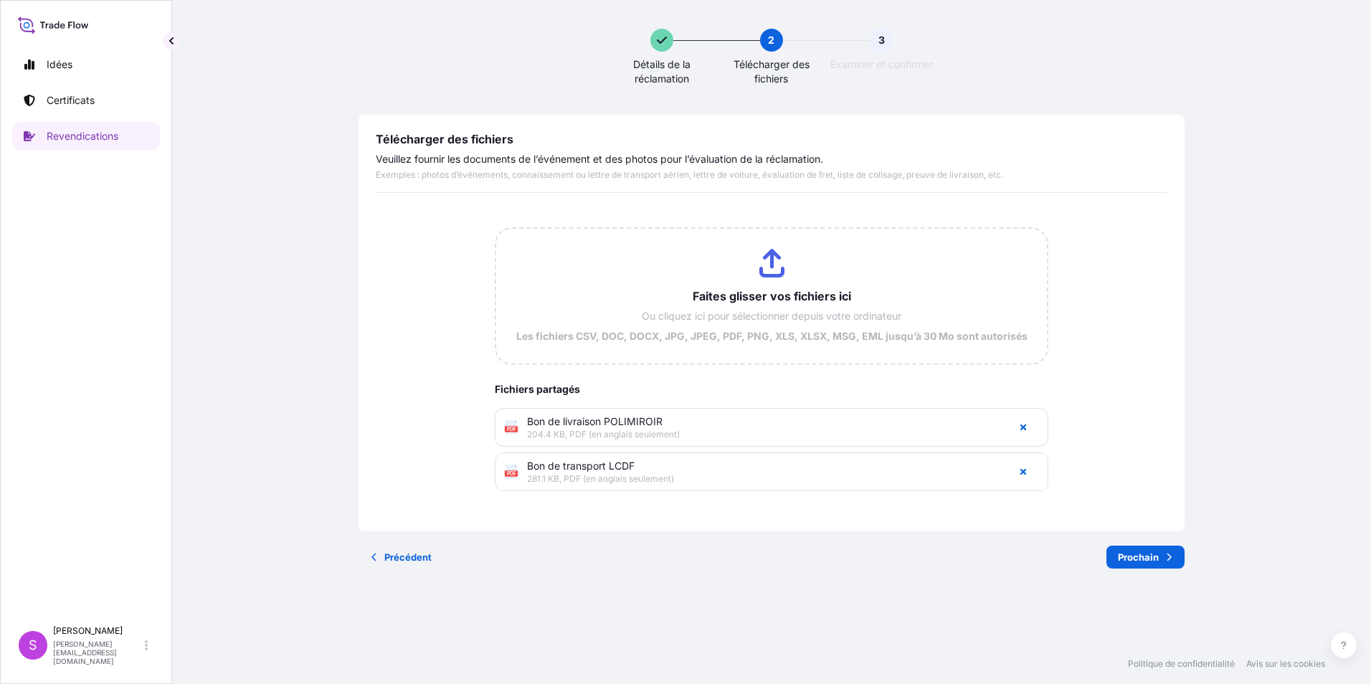
click at [723, 297] on input "Faites glisser vos fichiers ici Ou cliquez ici pour sélectionner depuis votre o…" at bounding box center [771, 296] width 551 height 135
type input "C:\fakepath\PHOTO POLIMIROIR 12092025 A L'ARRIVEE 2.jpg"
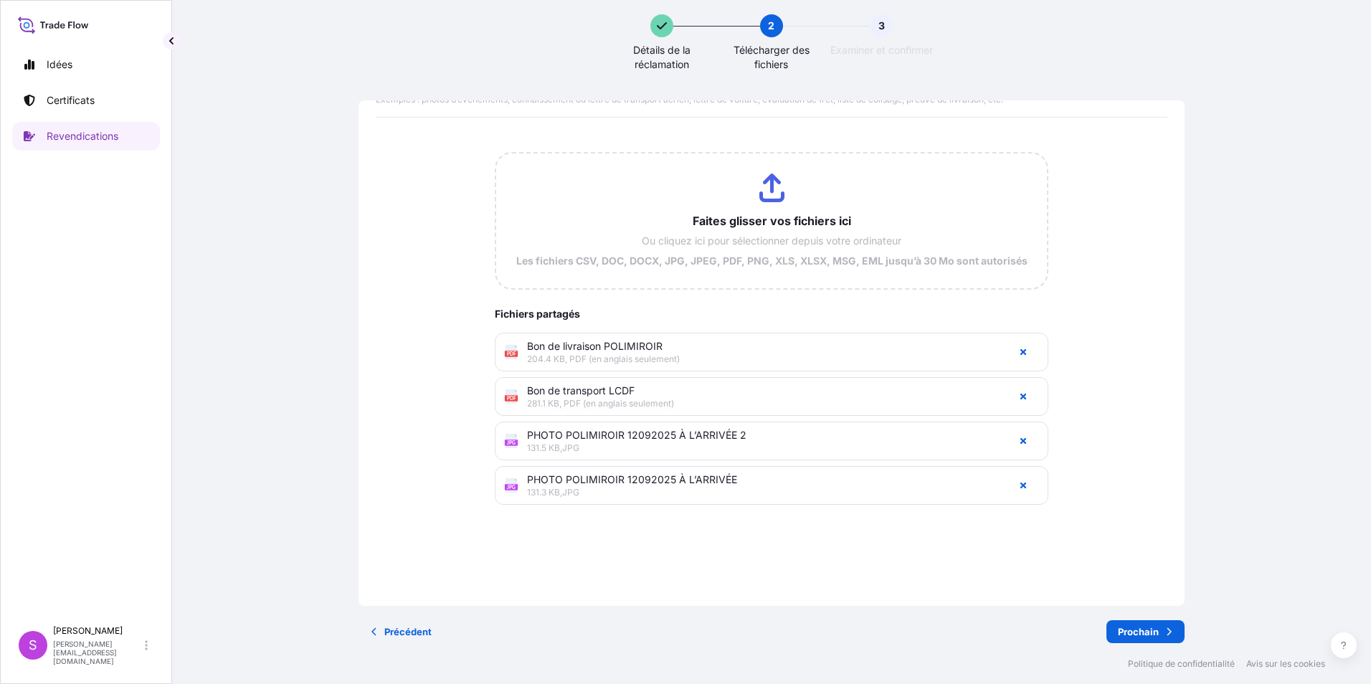
scroll to position [25, 0]
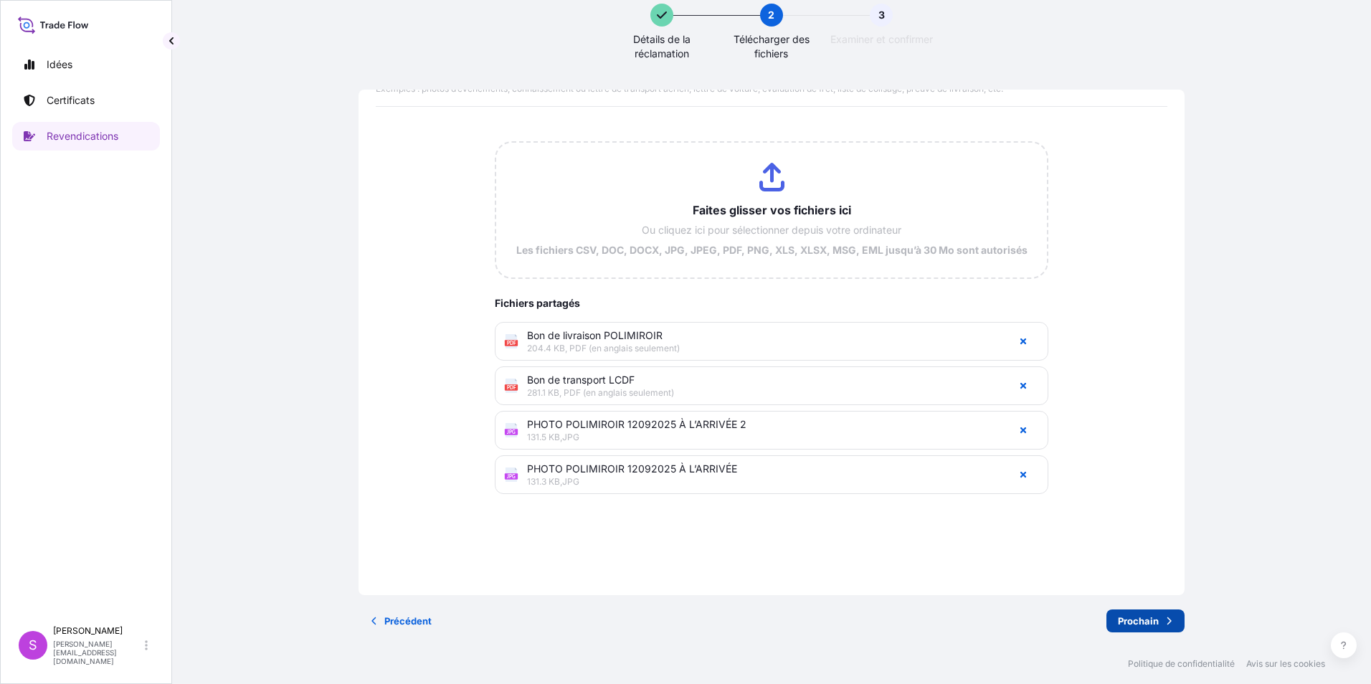
click at [1133, 619] on p "Prochain" at bounding box center [1138, 621] width 41 height 14
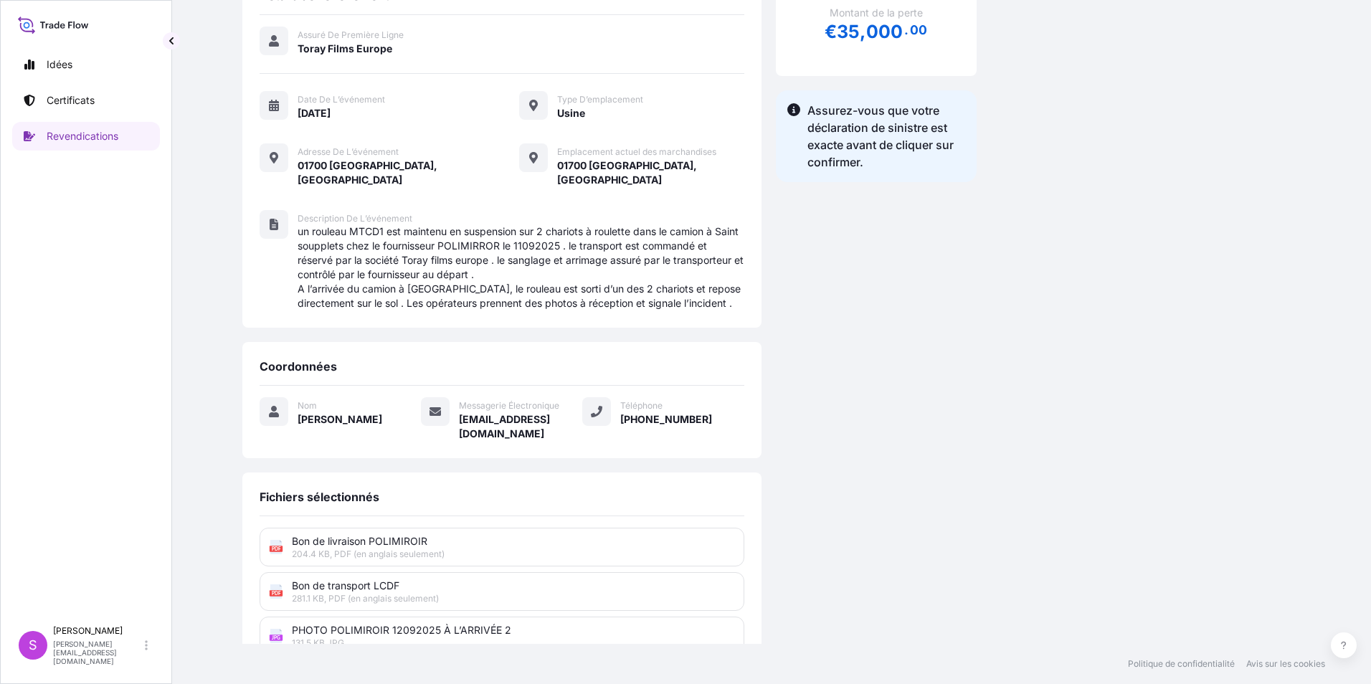
scroll to position [251, 0]
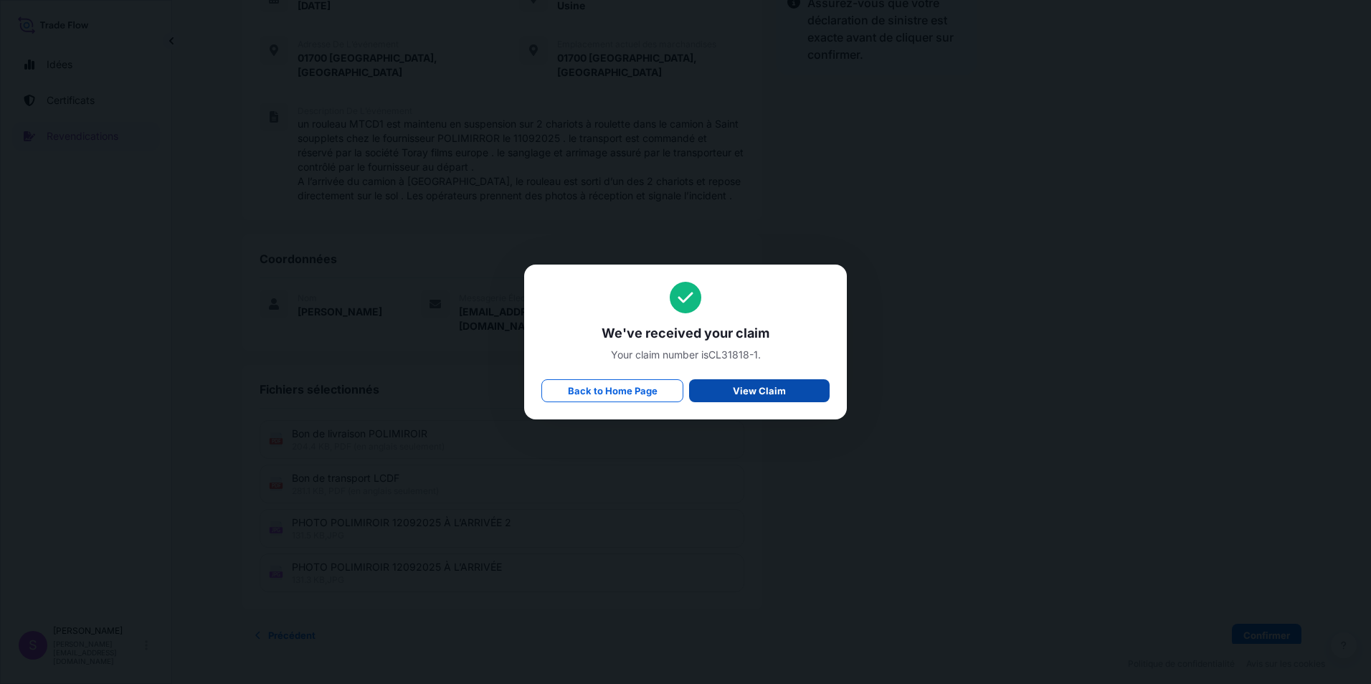
click at [749, 392] on p "View Claim" at bounding box center [759, 391] width 53 height 14
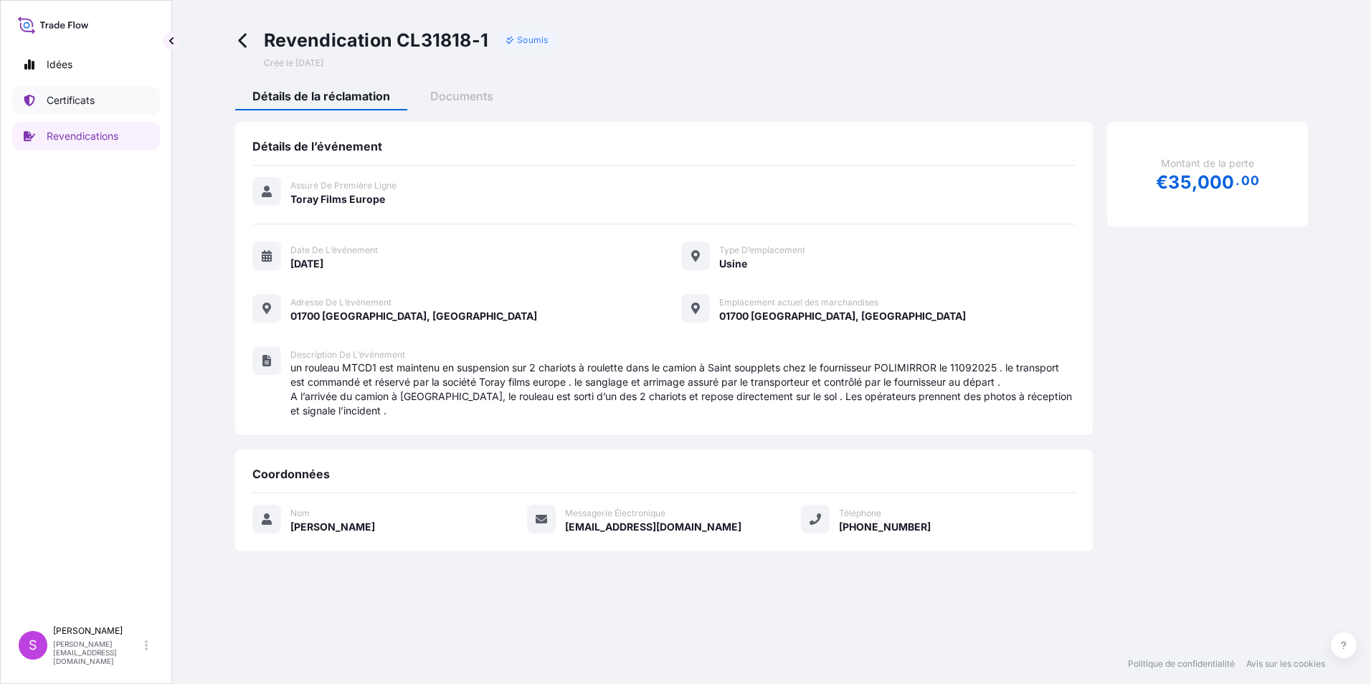
click at [73, 105] on p "Certificats" at bounding box center [71, 100] width 48 height 14
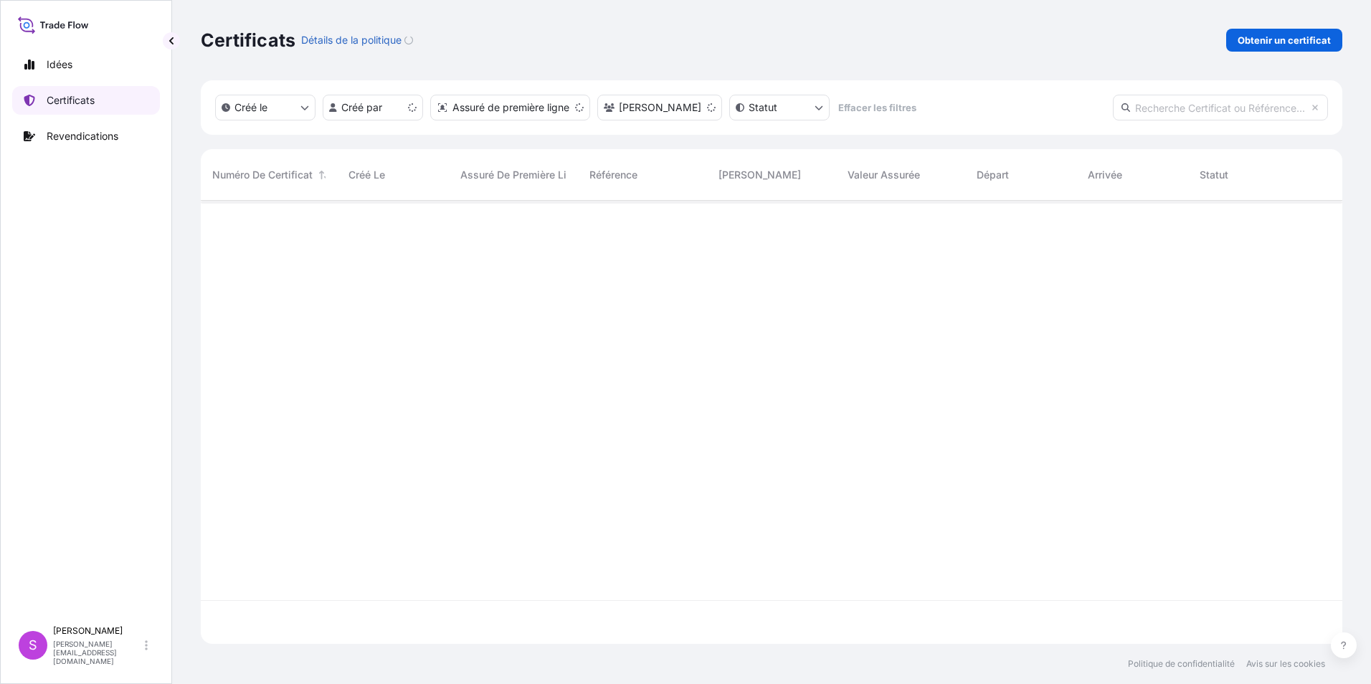
scroll to position [440, 1131]
click at [68, 70] on p "Idées" at bounding box center [60, 64] width 26 height 14
select select "2025"
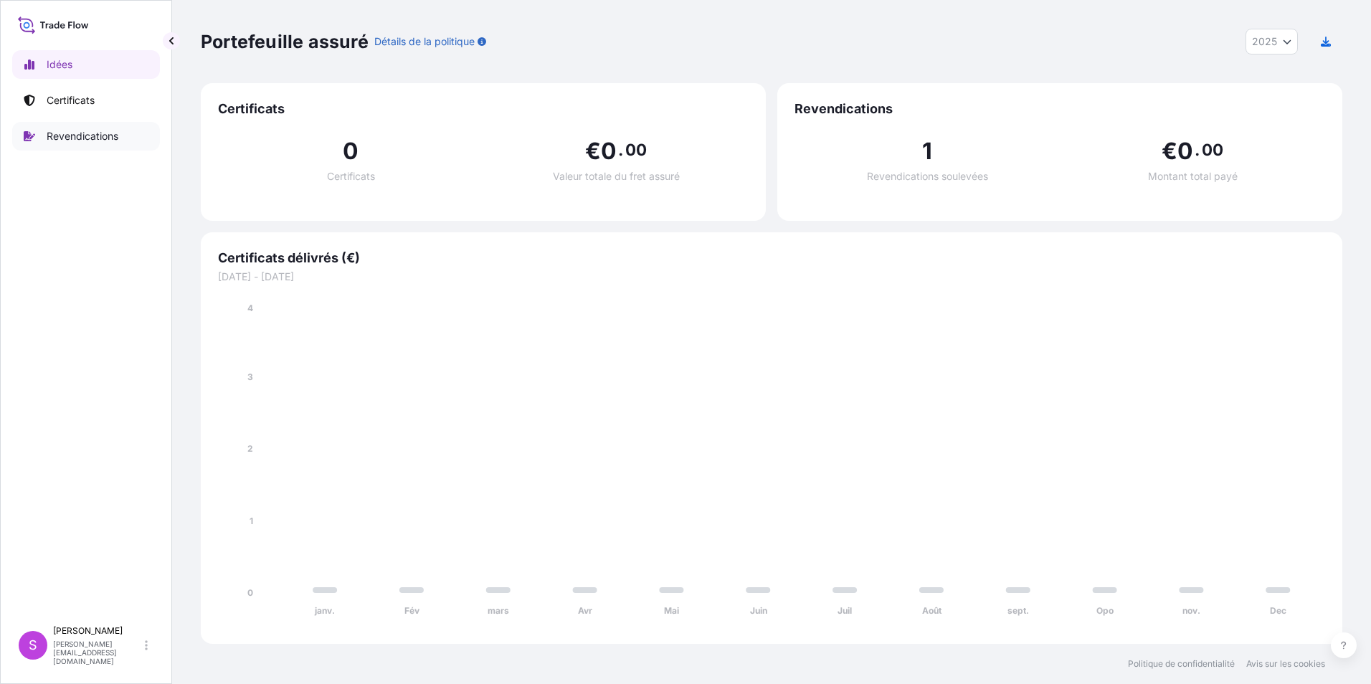
click at [52, 139] on p "Revendications" at bounding box center [83, 136] width 72 height 14
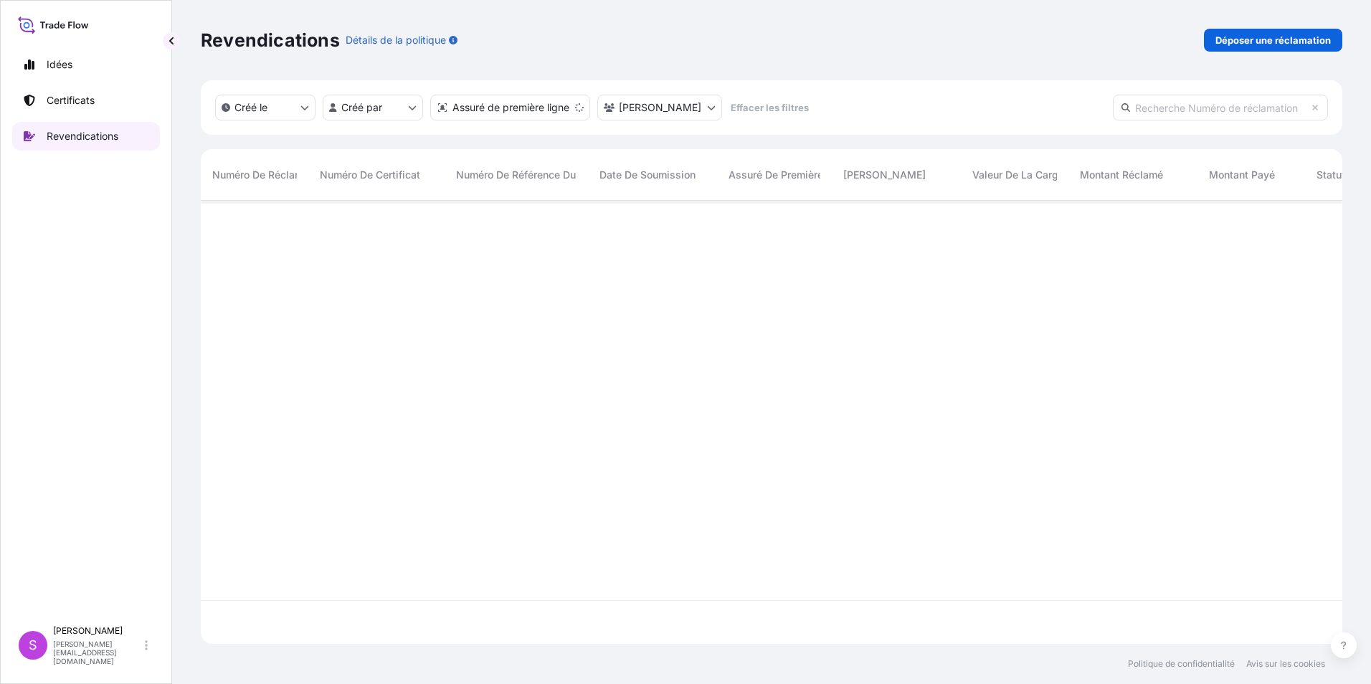
scroll to position [440, 1131]
drag, startPoint x: 270, startPoint y: 224, endPoint x: 189, endPoint y: 224, distance: 81.0
click at [189, 224] on div "Revendications Détails de la politique Déposer une réclamation Créé le Créé par…" at bounding box center [771, 322] width 1199 height 644
copy span "CL31818-1"
